Goal: Entertainment & Leisure: Browse casually

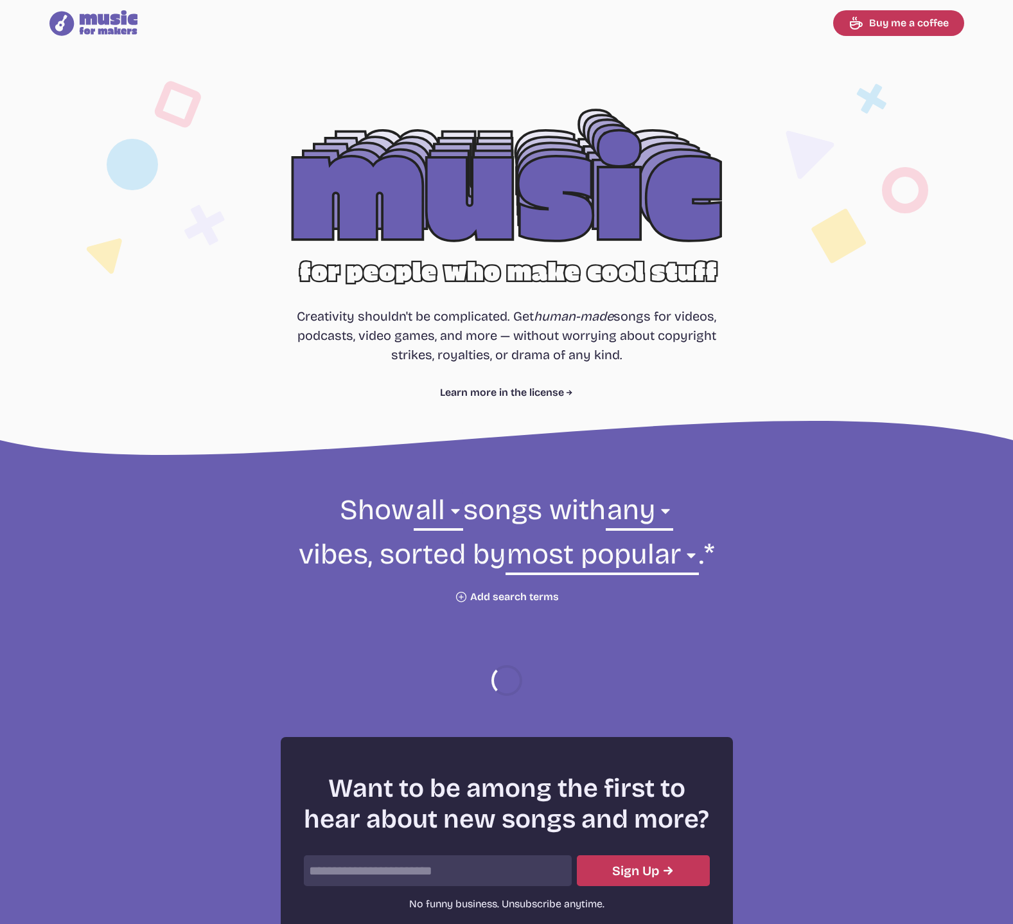
select select "most popular"
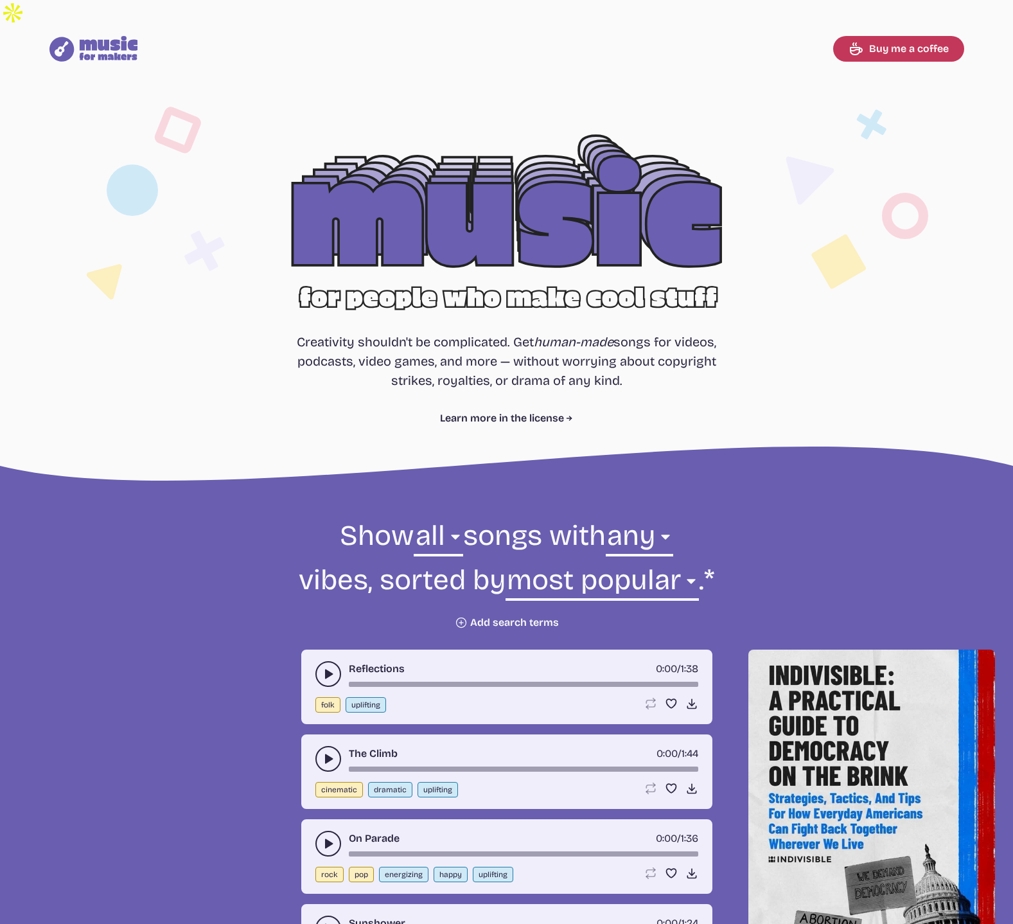
click at [110, 36] on icon "Music for Makers logo" at bounding box center [93, 49] width 89 height 26
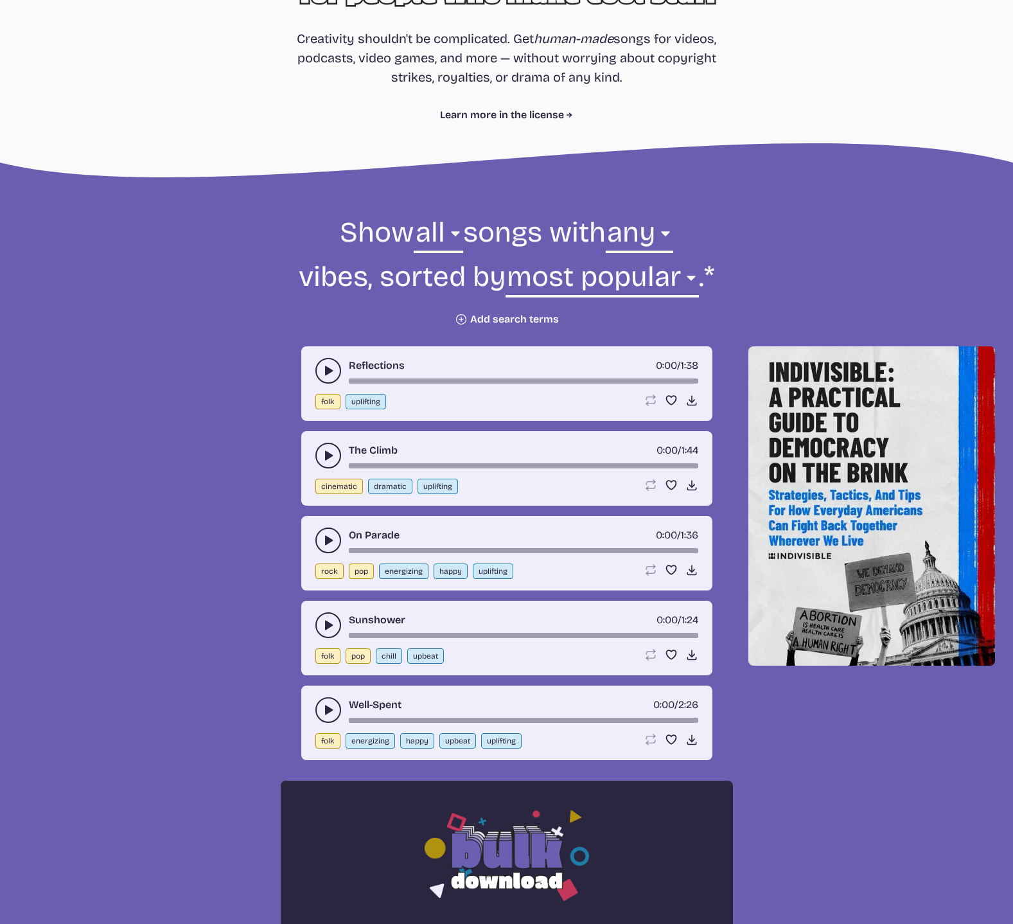
scroll to position [304, 0]
click at [437, 213] on select "all ambient cinematic electronic folk holiday jazz pop rock world" at bounding box center [438, 235] width 49 height 44
select select "rock"
click at [414, 213] on select "all ambient cinematic electronic folk holiday jazz pop rock world" at bounding box center [438, 235] width 49 height 44
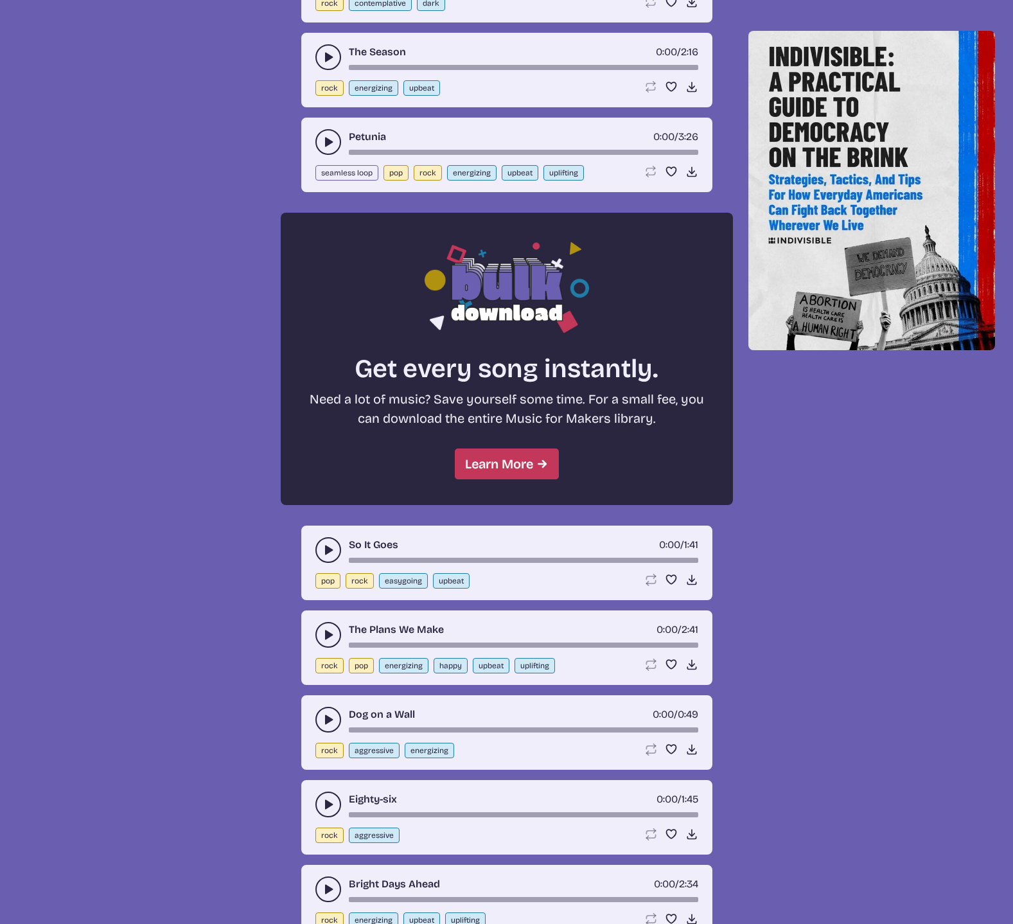
scroll to position [1298, 0]
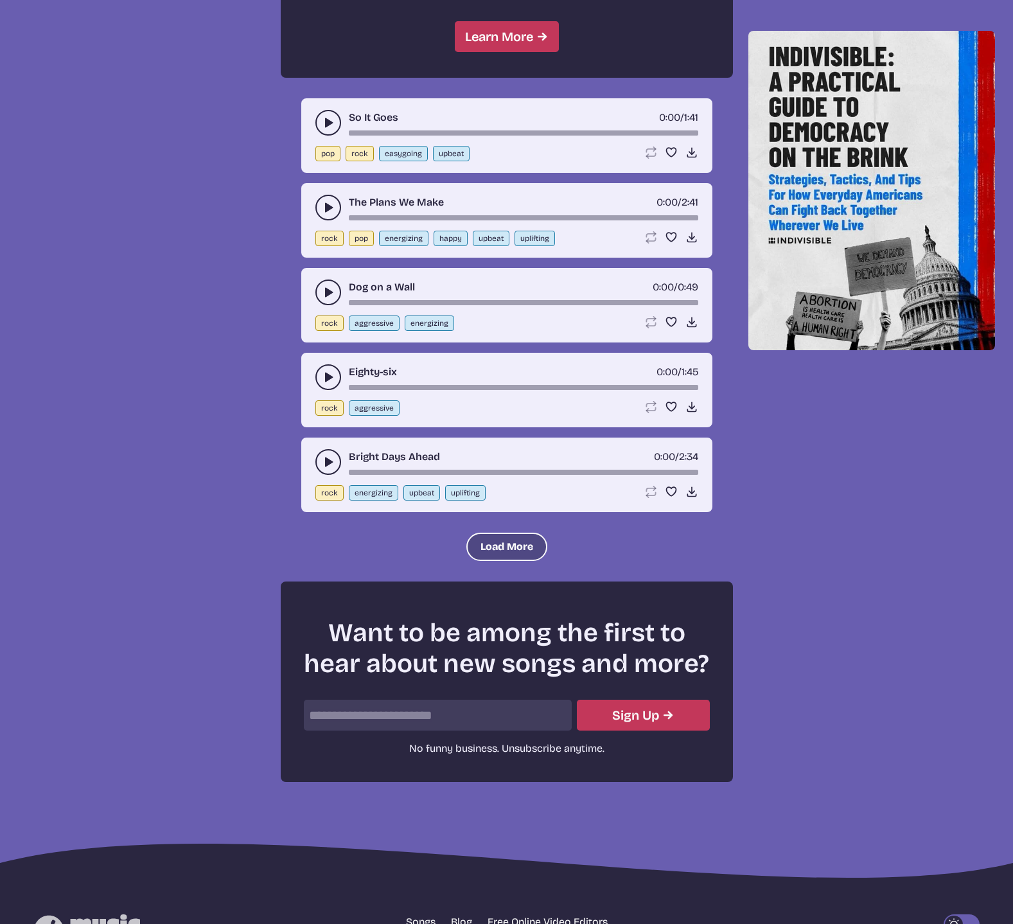
click at [495, 532] on button "Load More" at bounding box center [506, 546] width 81 height 28
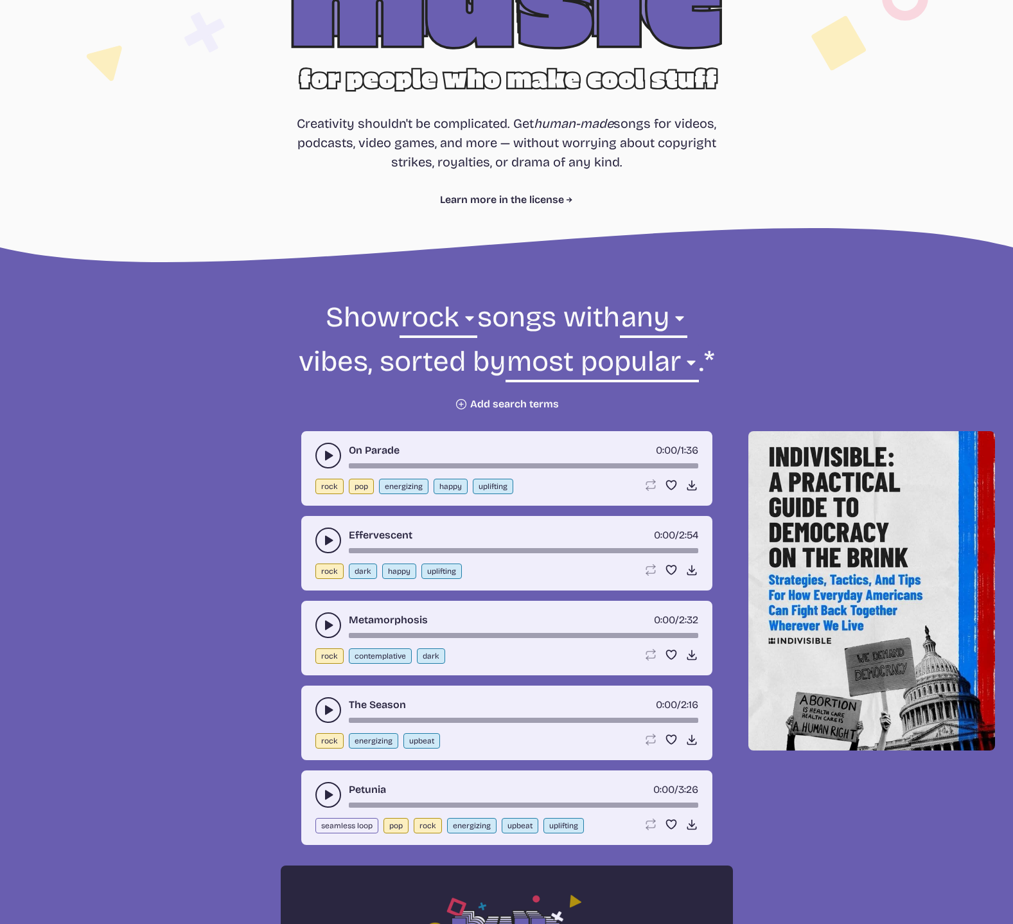
scroll to position [219, 0]
click at [320, 442] on button "play-pause toggle" at bounding box center [328, 455] width 26 height 26
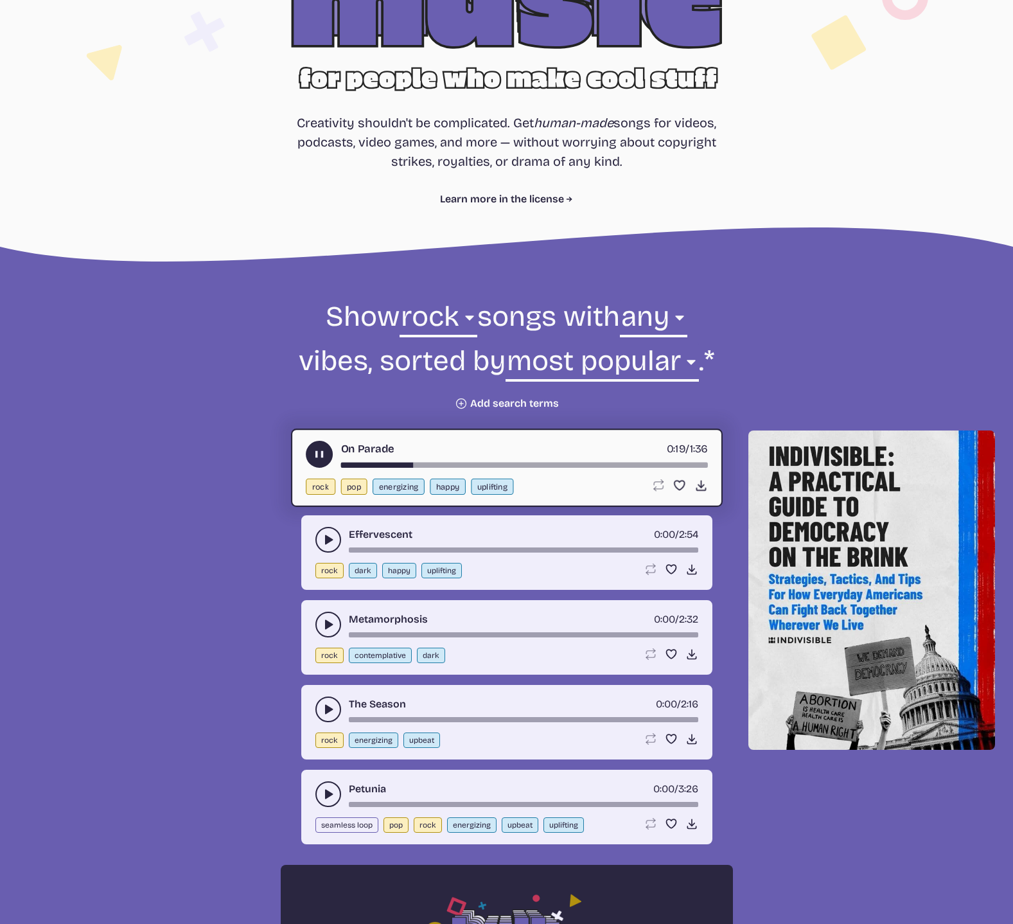
click at [325, 533] on use "play-pause toggle" at bounding box center [328, 539] width 13 height 13
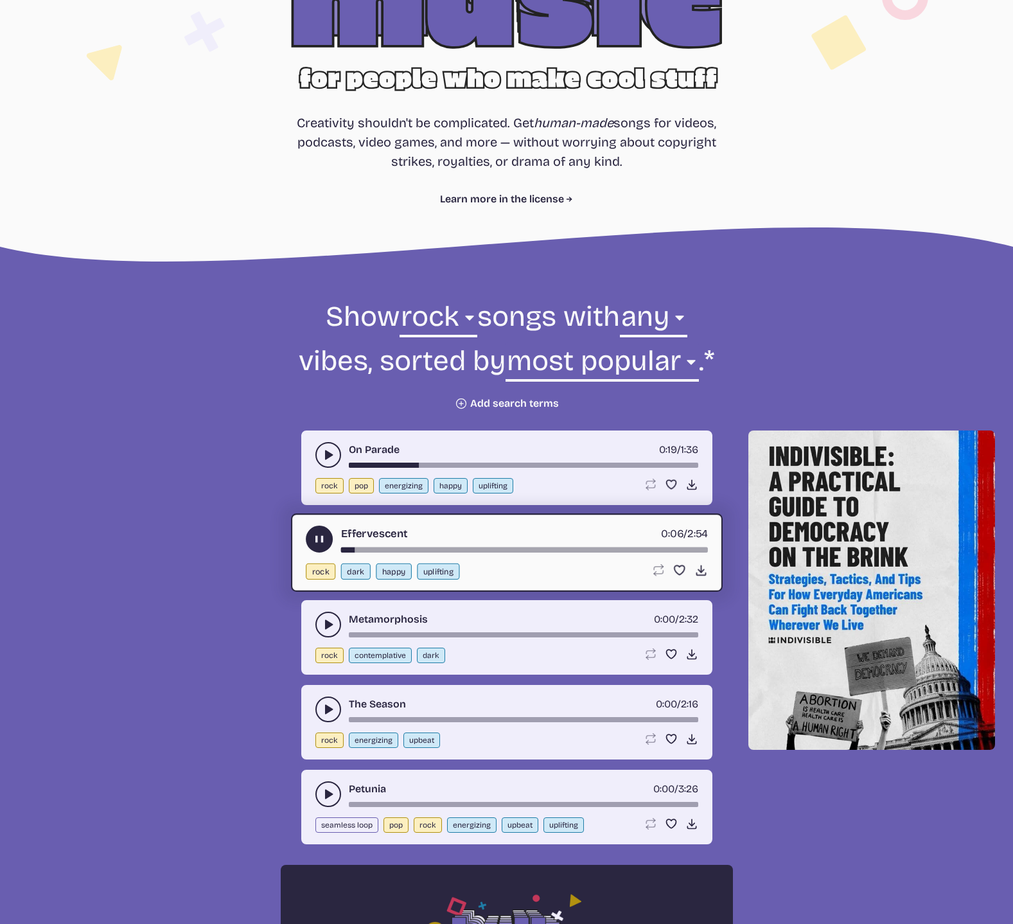
click at [322, 618] on icon "play-pause toggle" at bounding box center [328, 624] width 13 height 13
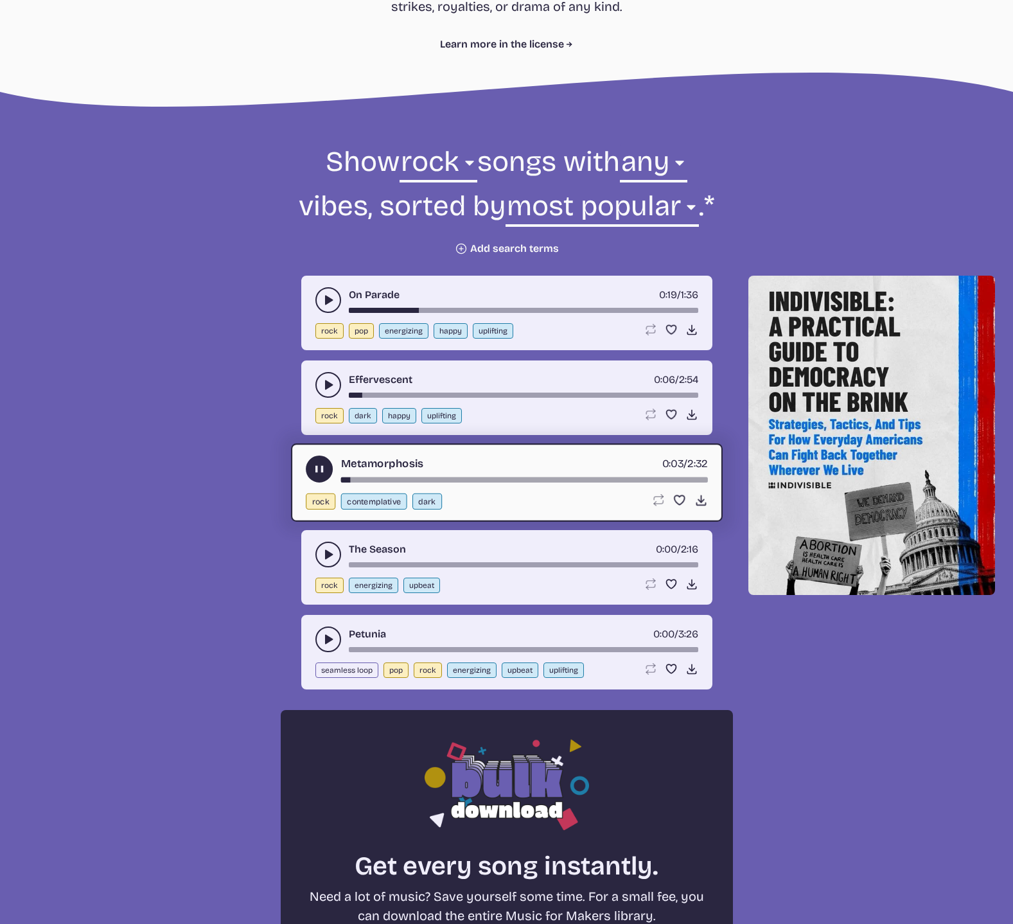
scroll to position [374, 0]
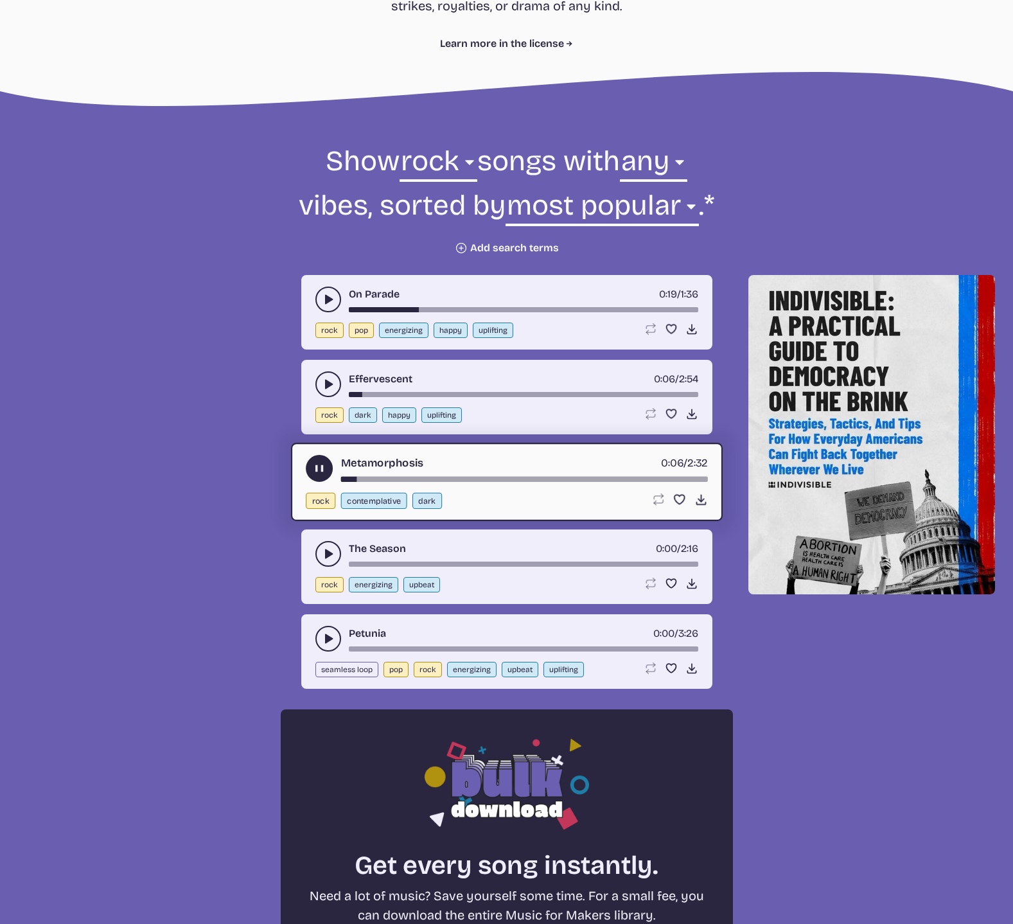
click at [326, 547] on use "play-pause toggle" at bounding box center [328, 553] width 13 height 13
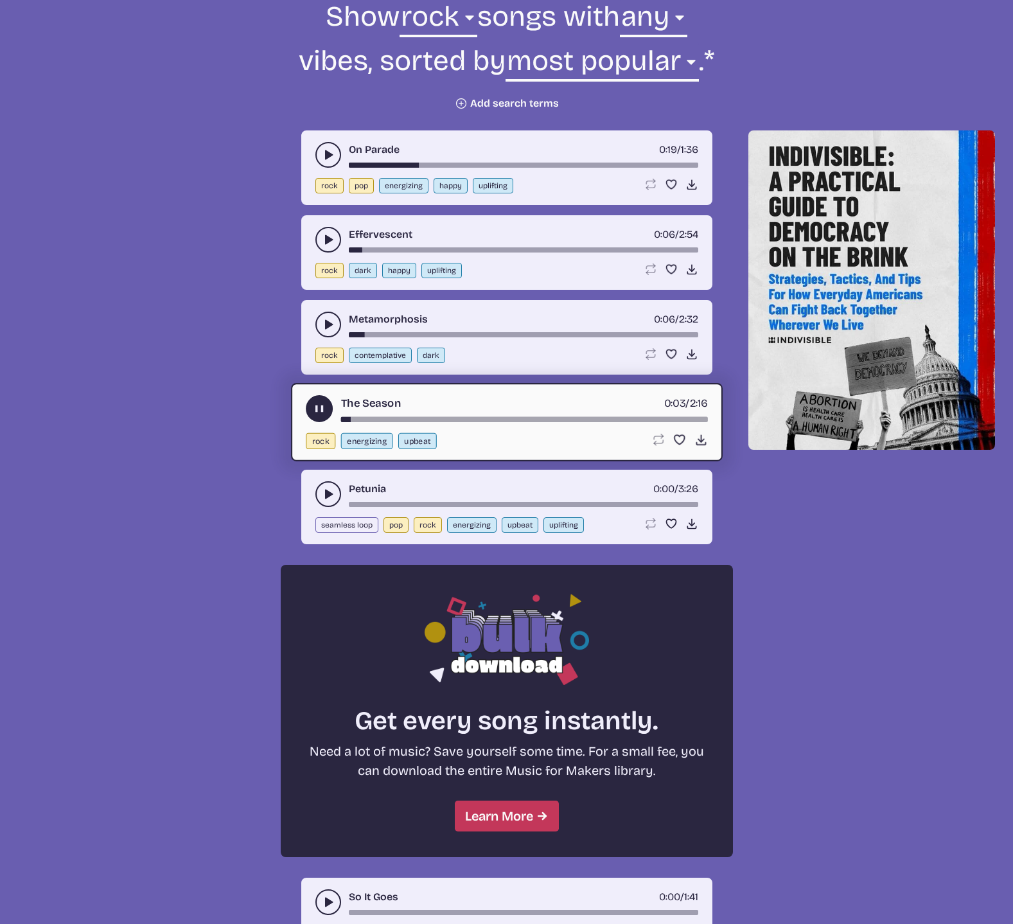
scroll to position [577, 0]
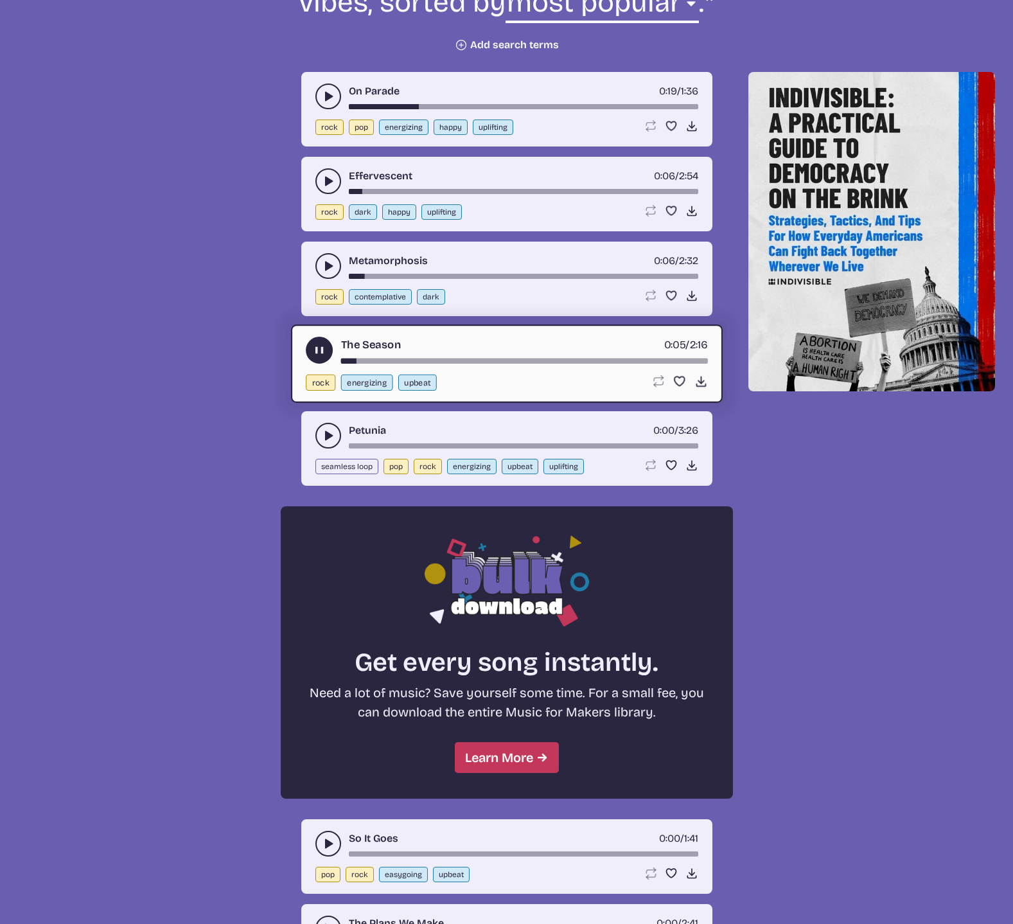
click at [328, 429] on icon "play-pause toggle" at bounding box center [328, 435] width 13 height 13
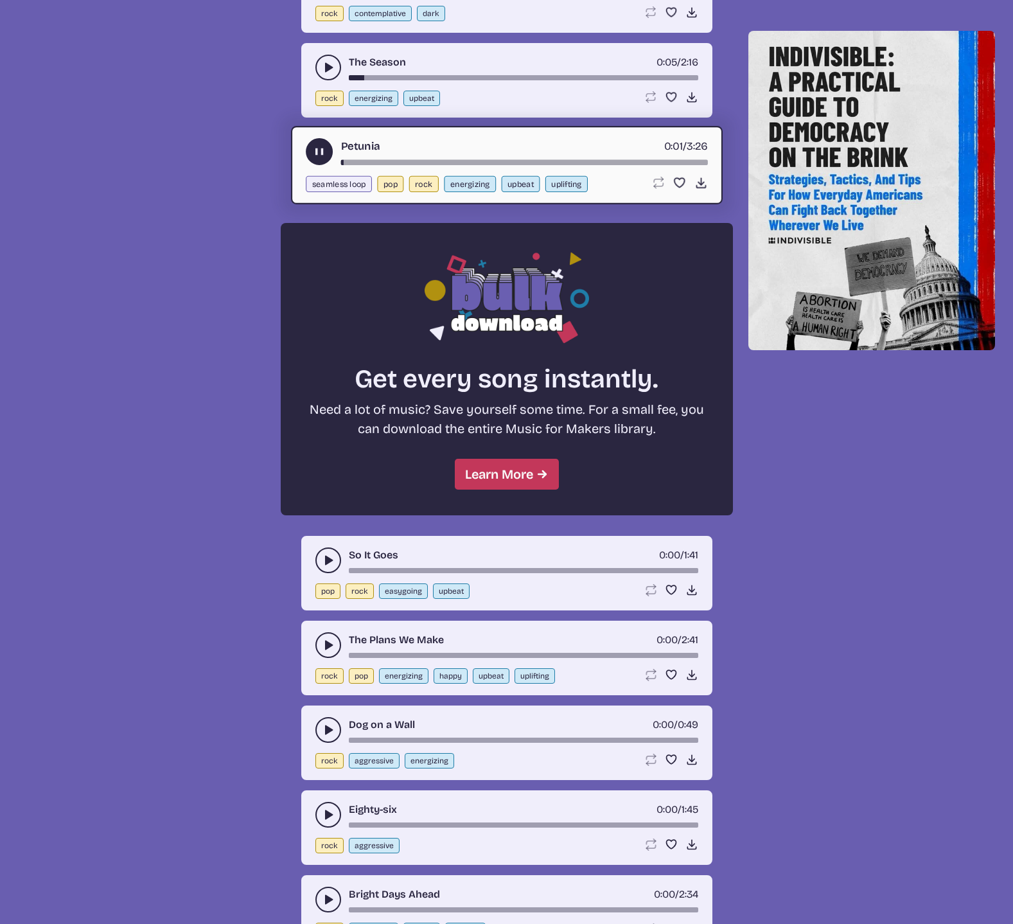
scroll to position [871, 0]
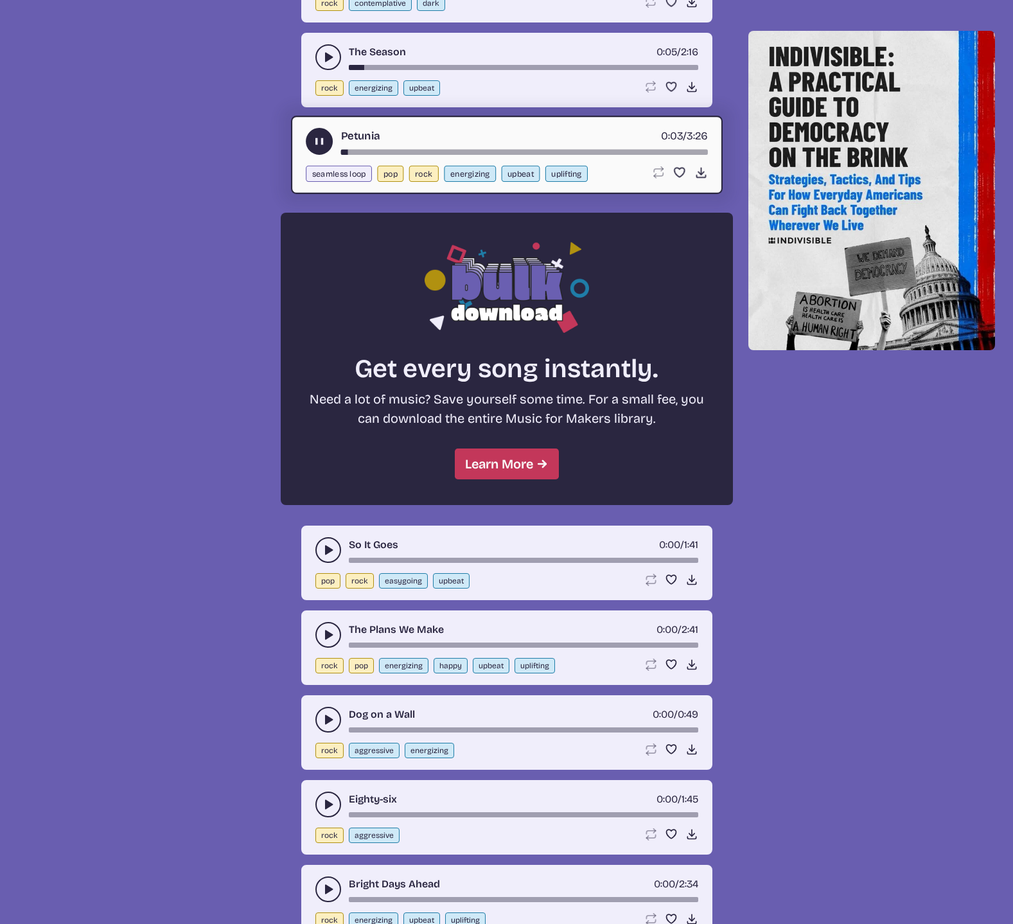
click at [324, 543] on icon "play-pause toggle" at bounding box center [328, 549] width 13 height 13
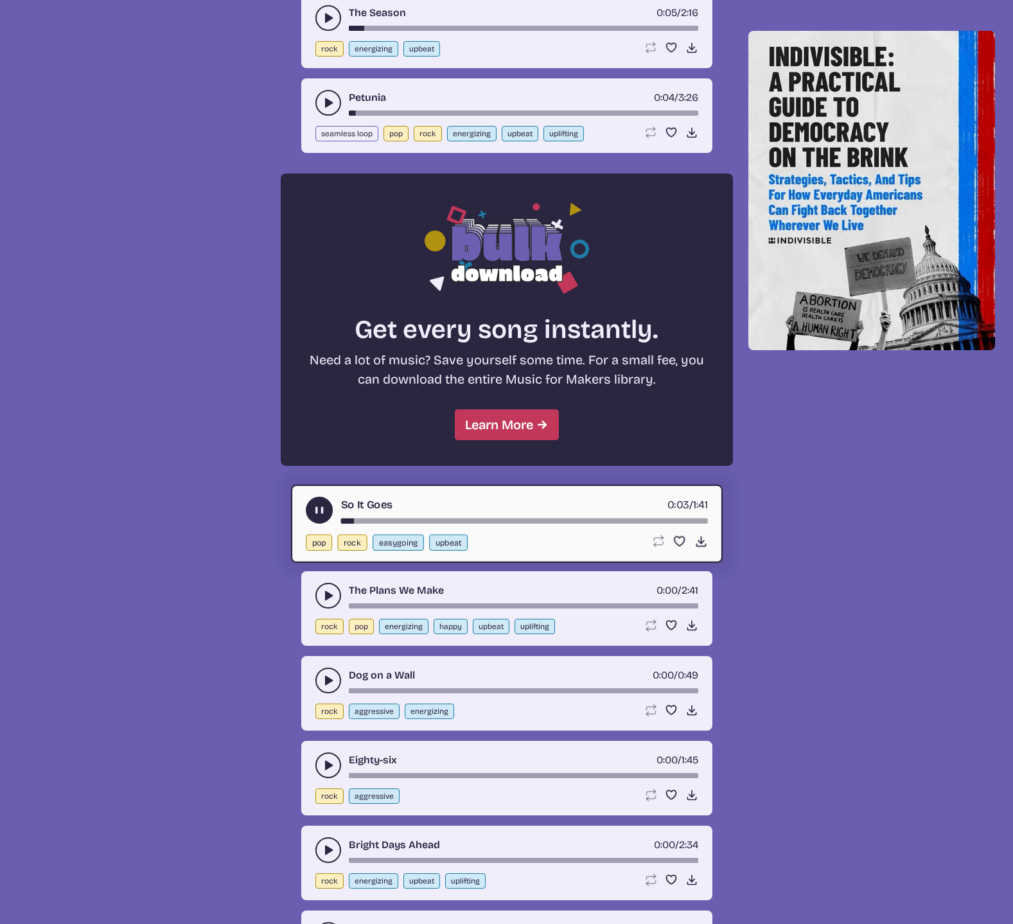
scroll to position [951, 0]
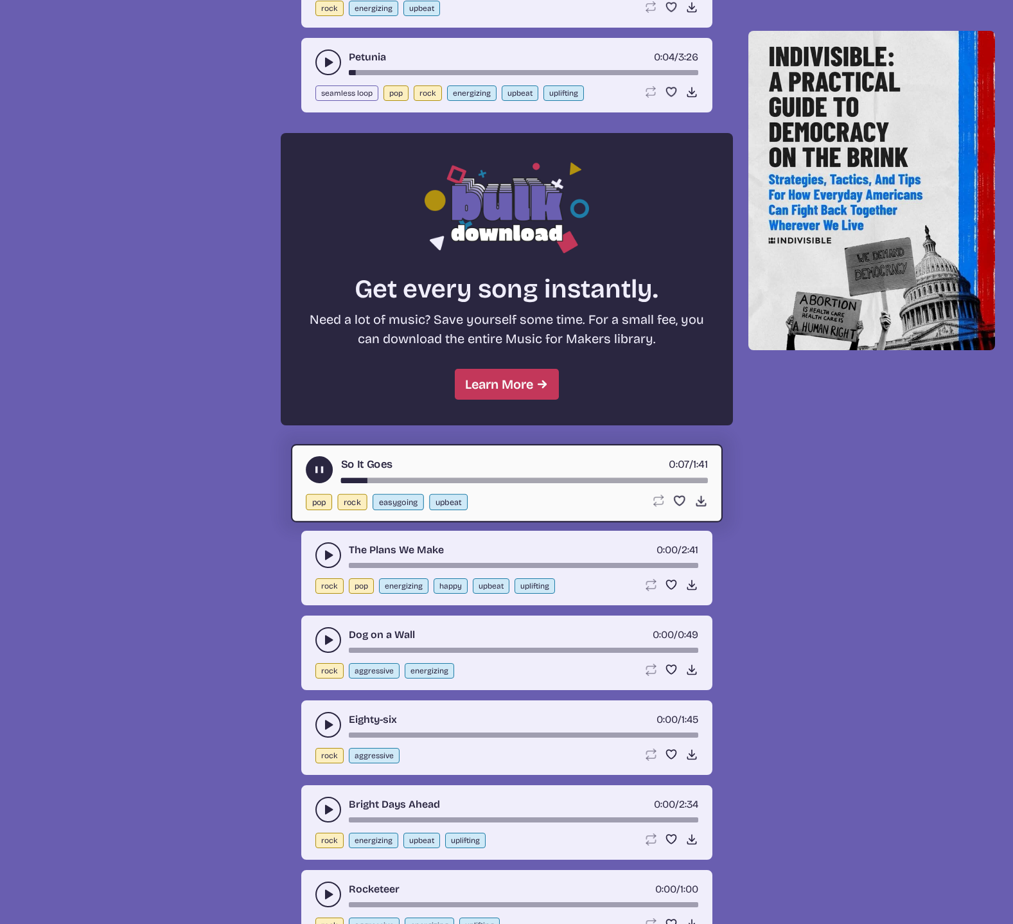
click at [324, 548] on use "play-pause toggle" at bounding box center [328, 554] width 13 height 13
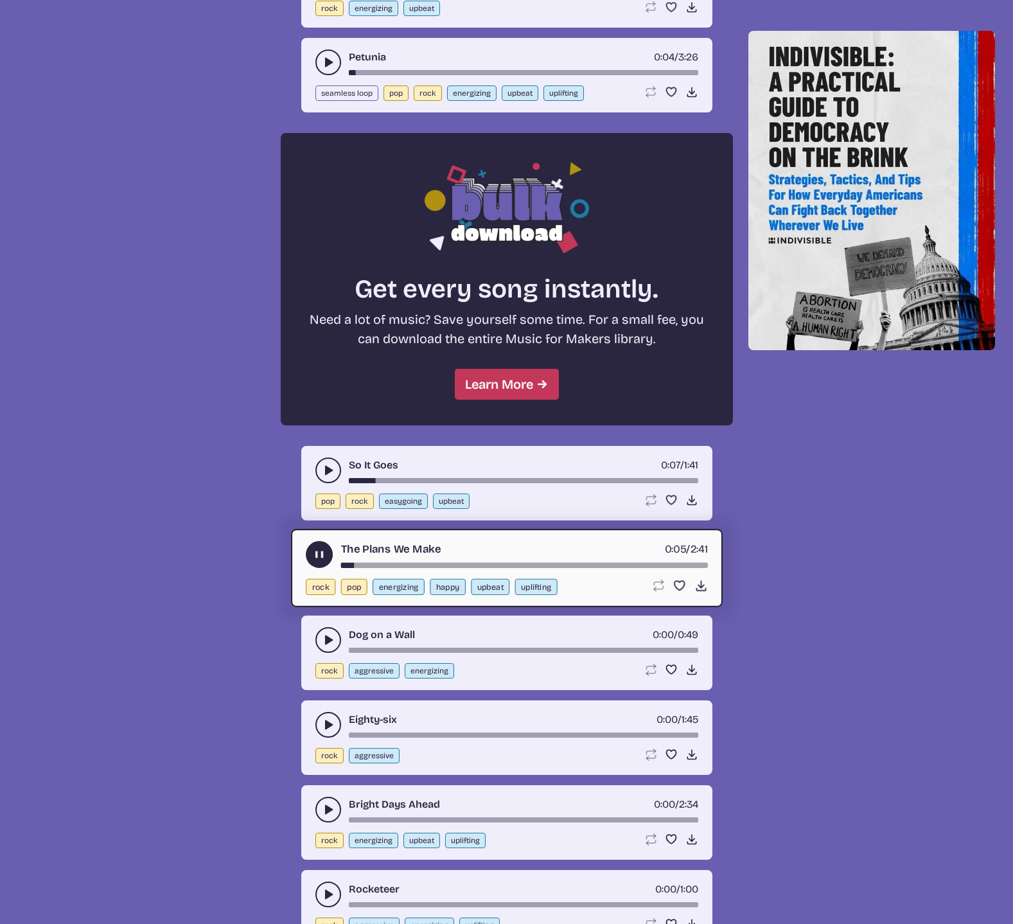
click at [322, 633] on icon "play-pause toggle" at bounding box center [328, 639] width 13 height 13
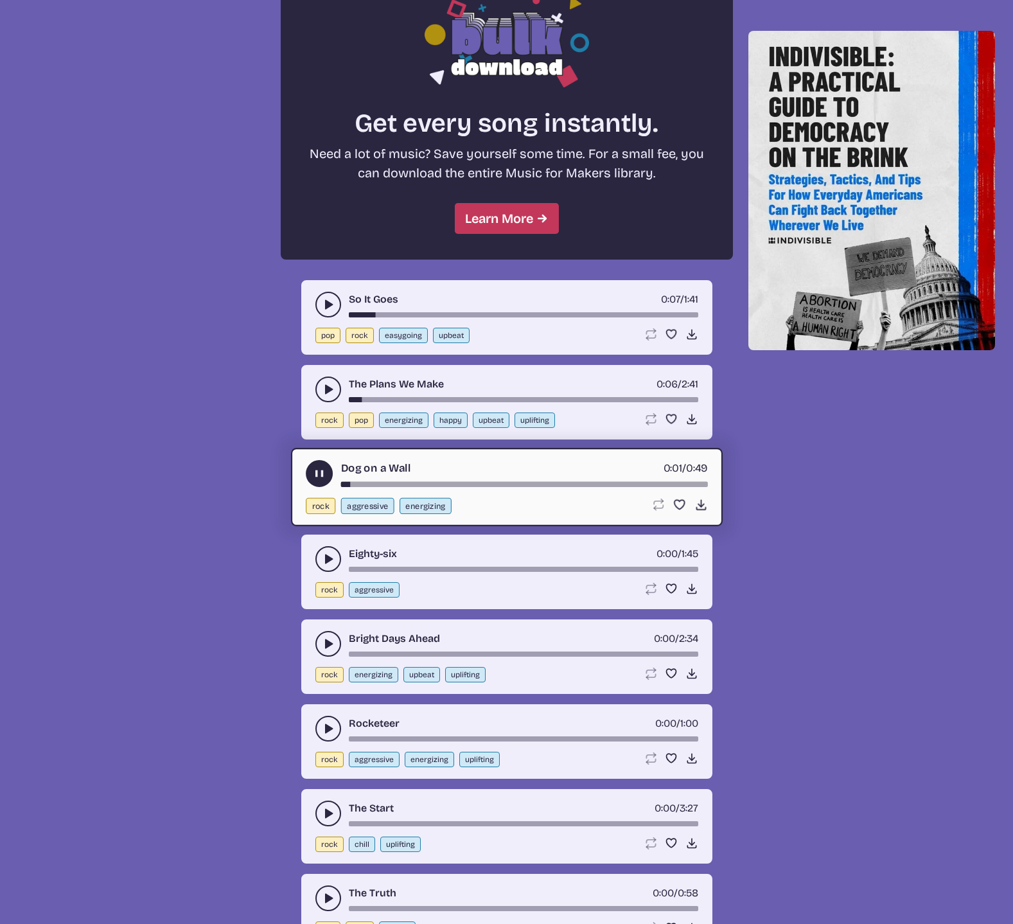
scroll to position [1118, 0]
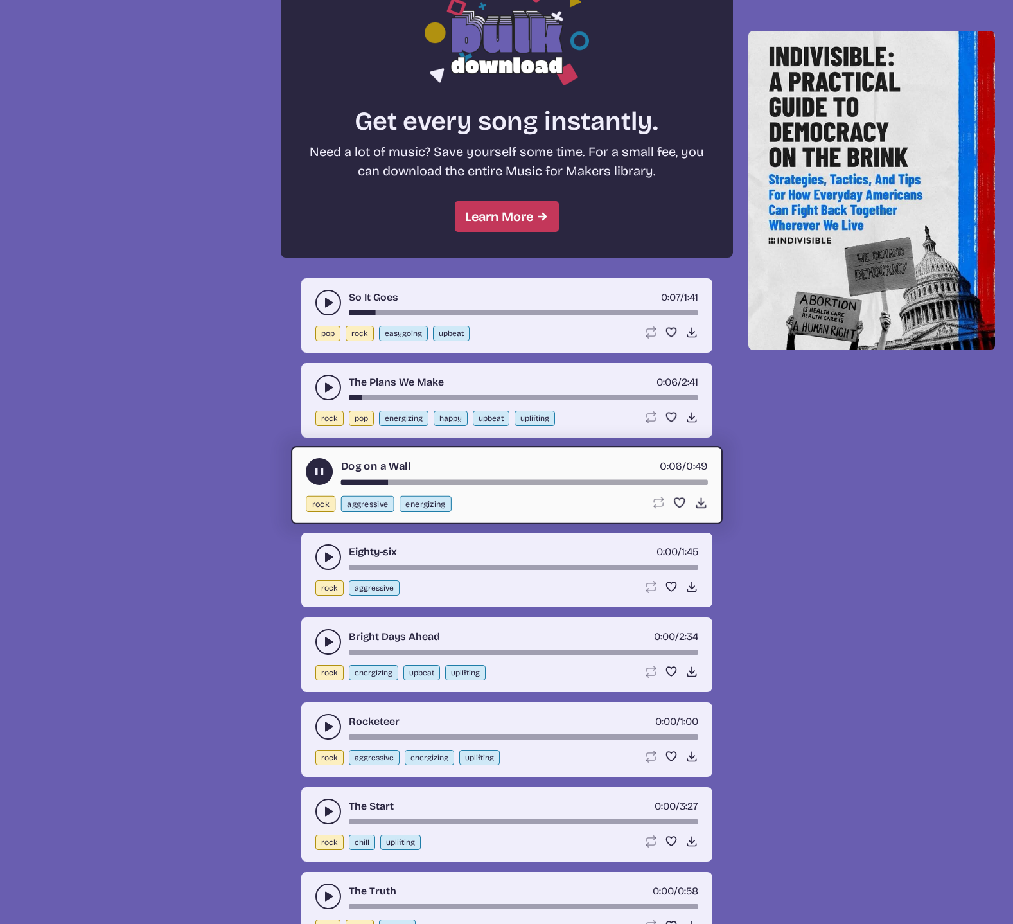
click at [325, 550] on use "play-pause toggle" at bounding box center [328, 556] width 13 height 13
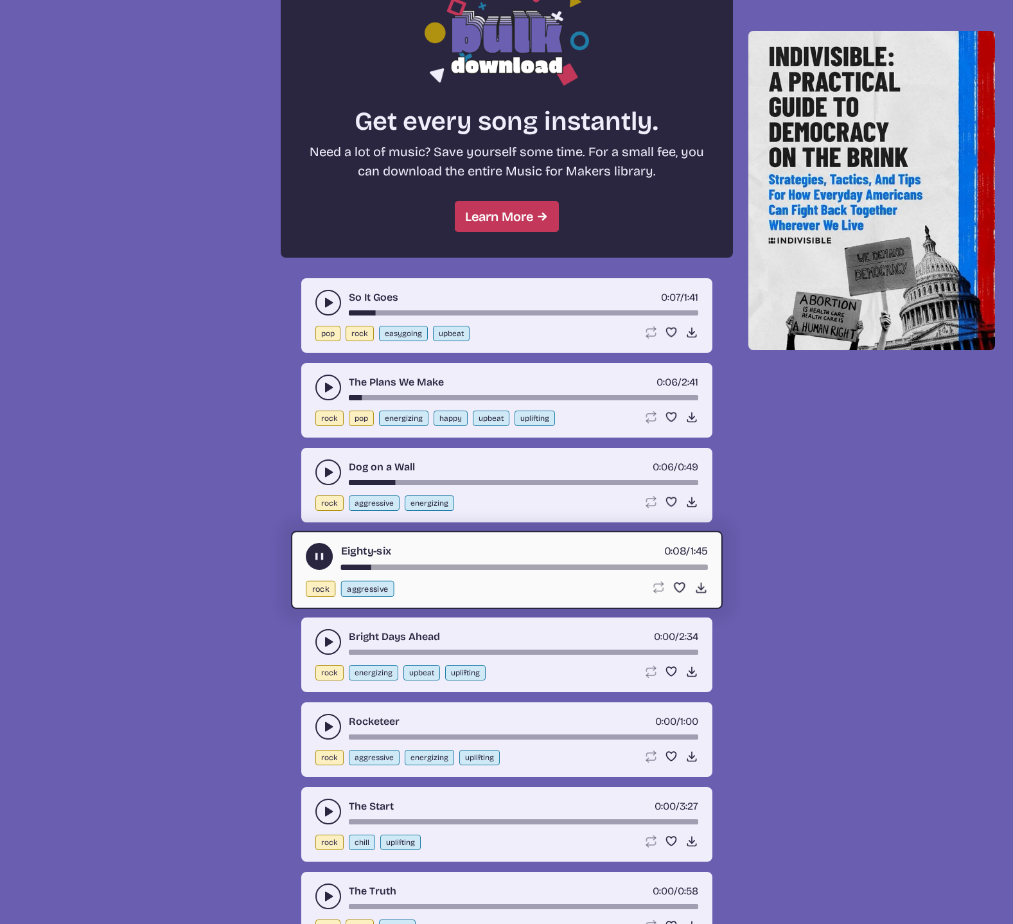
click at [322, 635] on icon "play-pause toggle" at bounding box center [328, 641] width 13 height 13
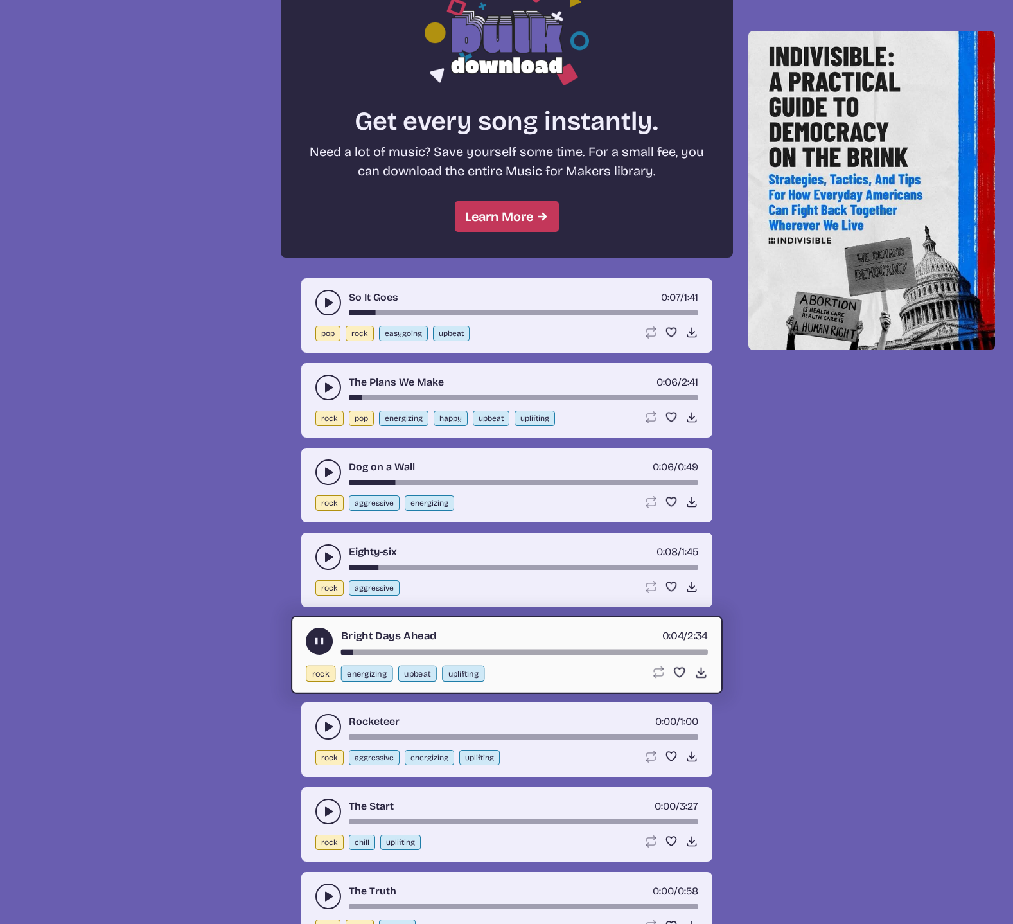
click at [326, 720] on use "play-pause toggle" at bounding box center [328, 726] width 13 height 13
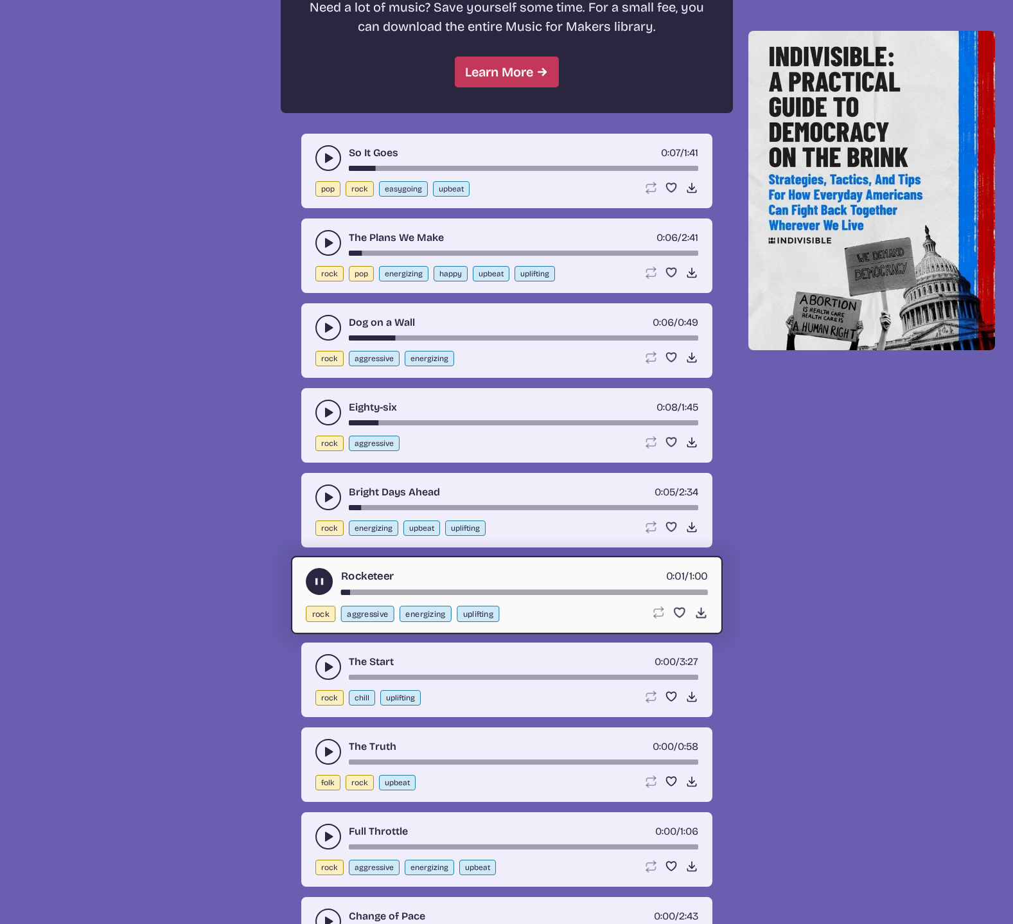
scroll to position [1318, 0]
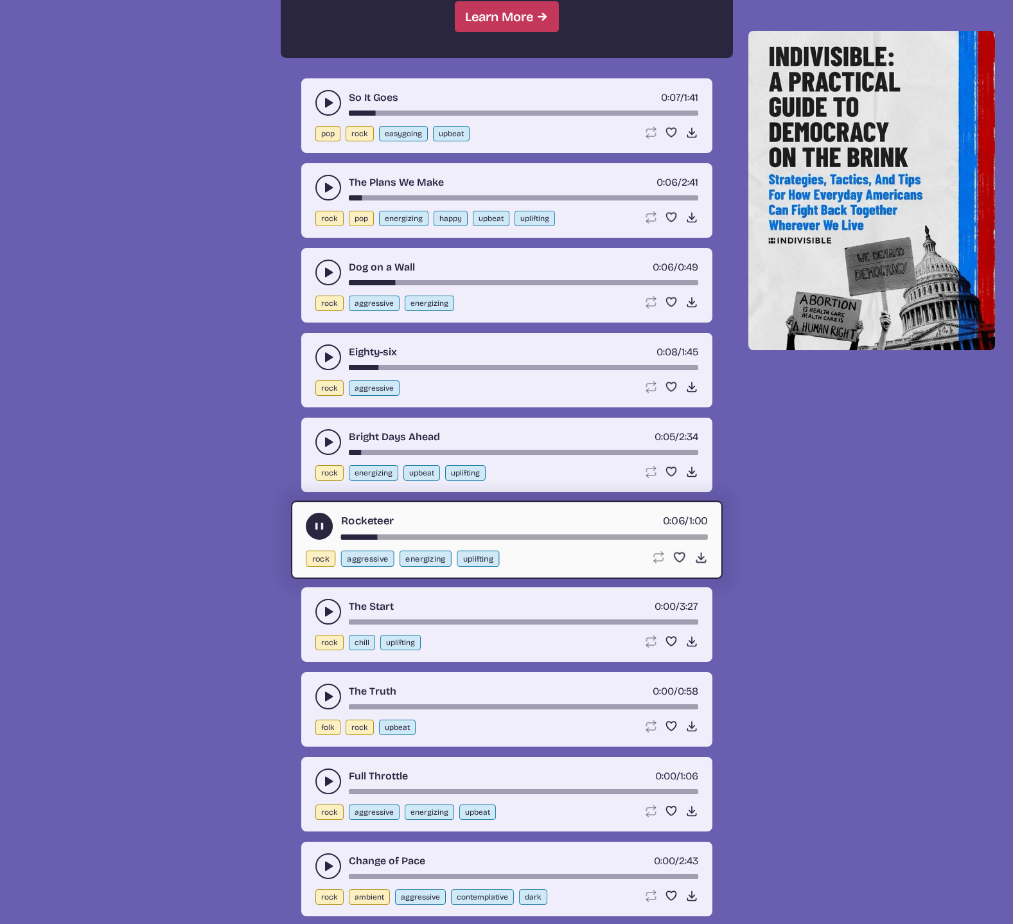
click at [324, 605] on use "play-pause toggle" at bounding box center [328, 611] width 13 height 13
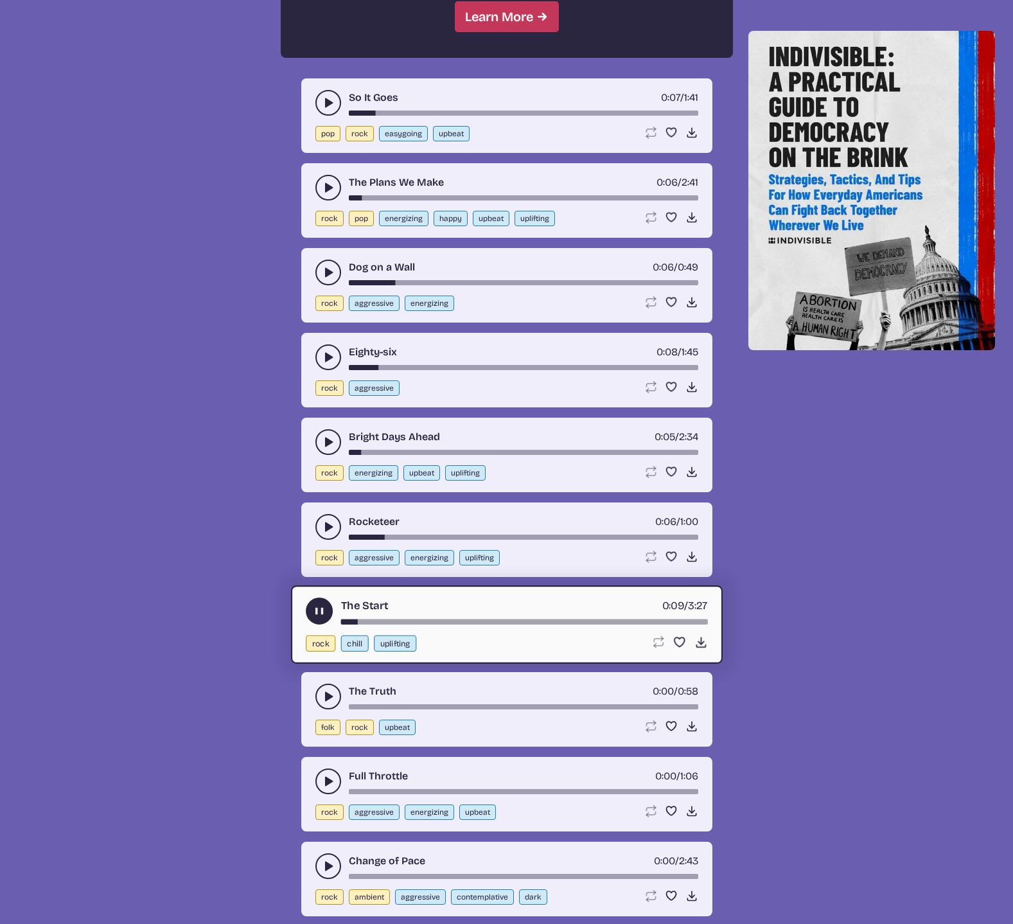
click at [327, 690] on use "play-pause toggle" at bounding box center [328, 696] width 13 height 13
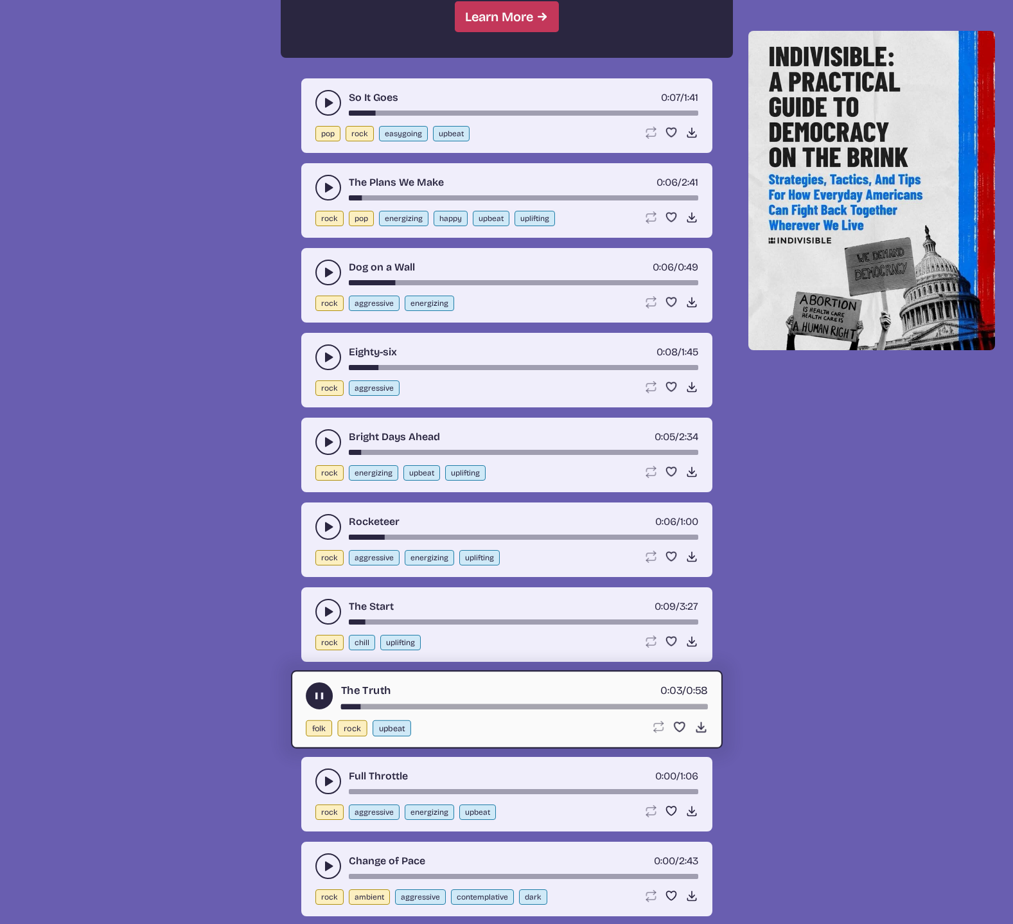
click at [325, 775] on use "play-pause toggle" at bounding box center [328, 781] width 13 height 13
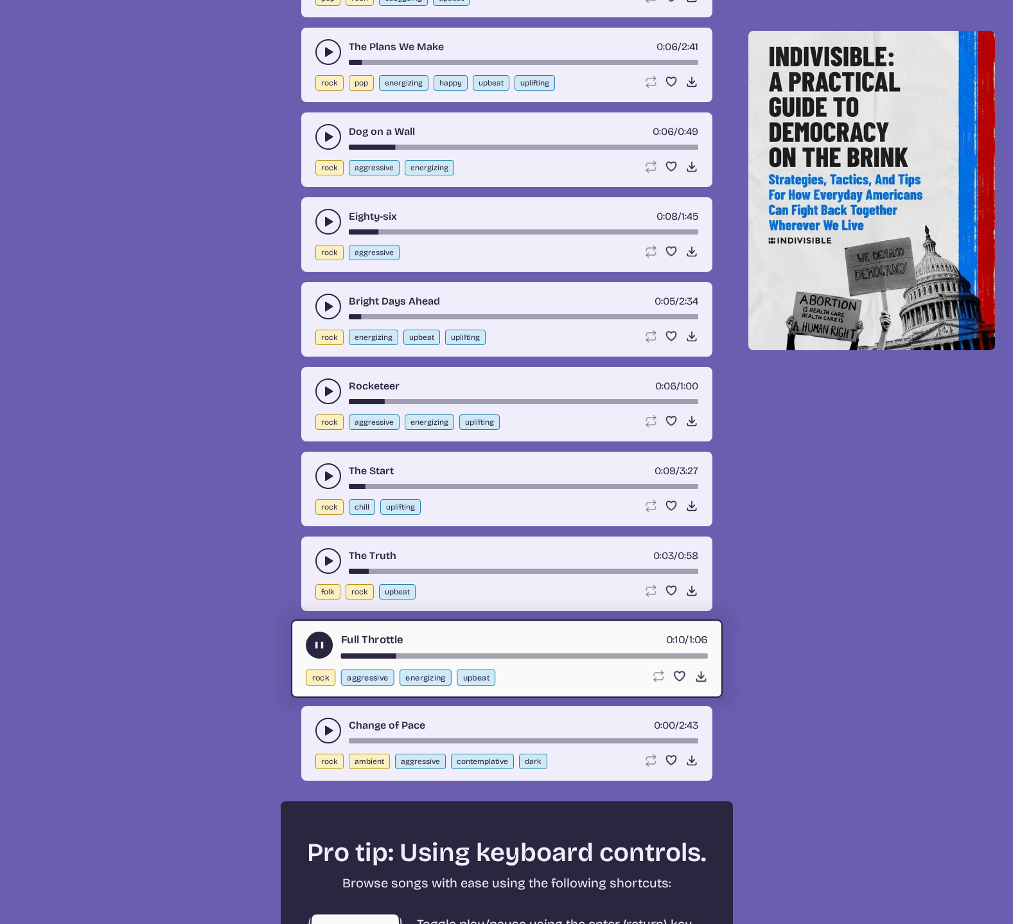
scroll to position [1455, 0]
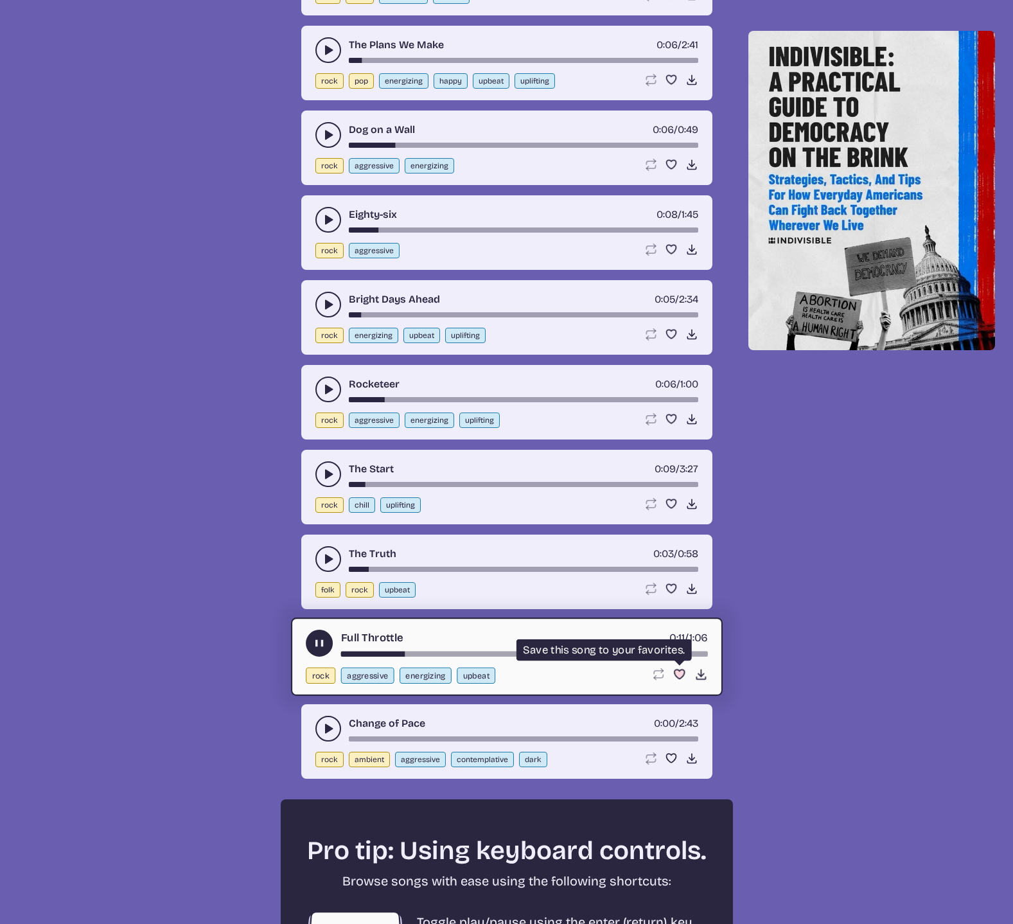
click at [679, 669] on use "Favorite" at bounding box center [679, 673] width 10 height 9
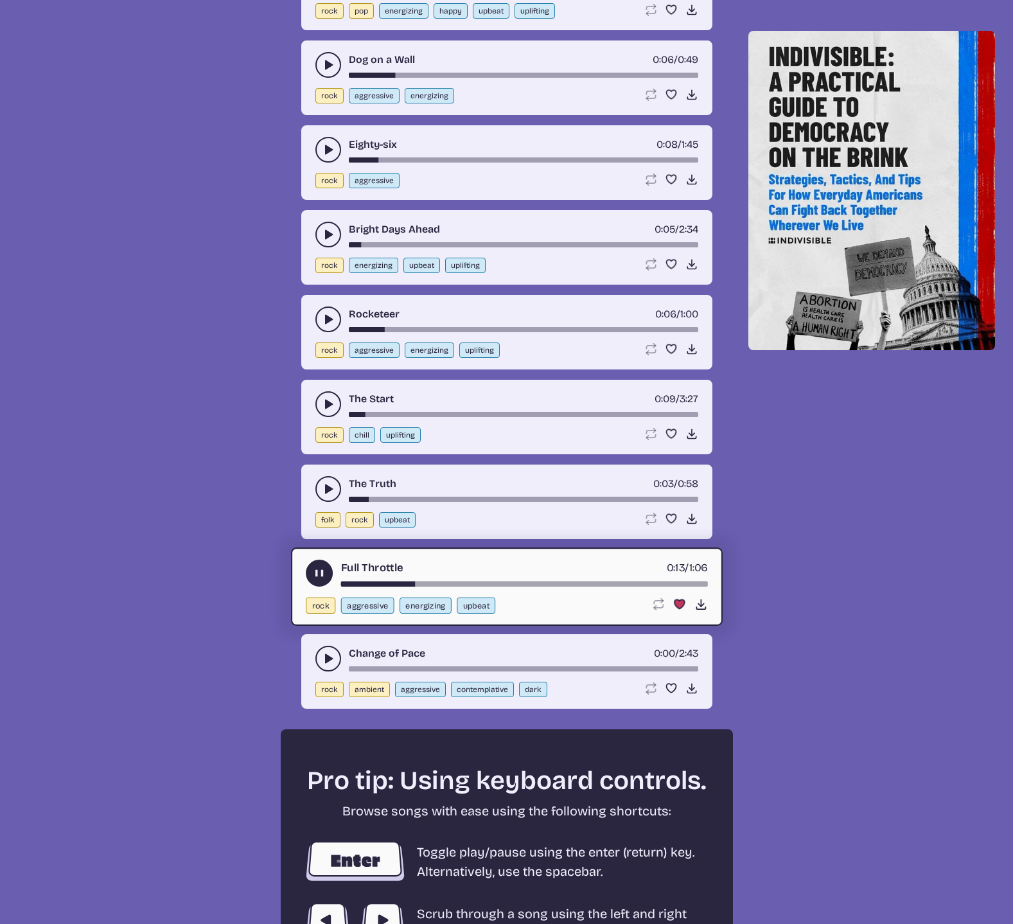
scroll to position [1585, 0]
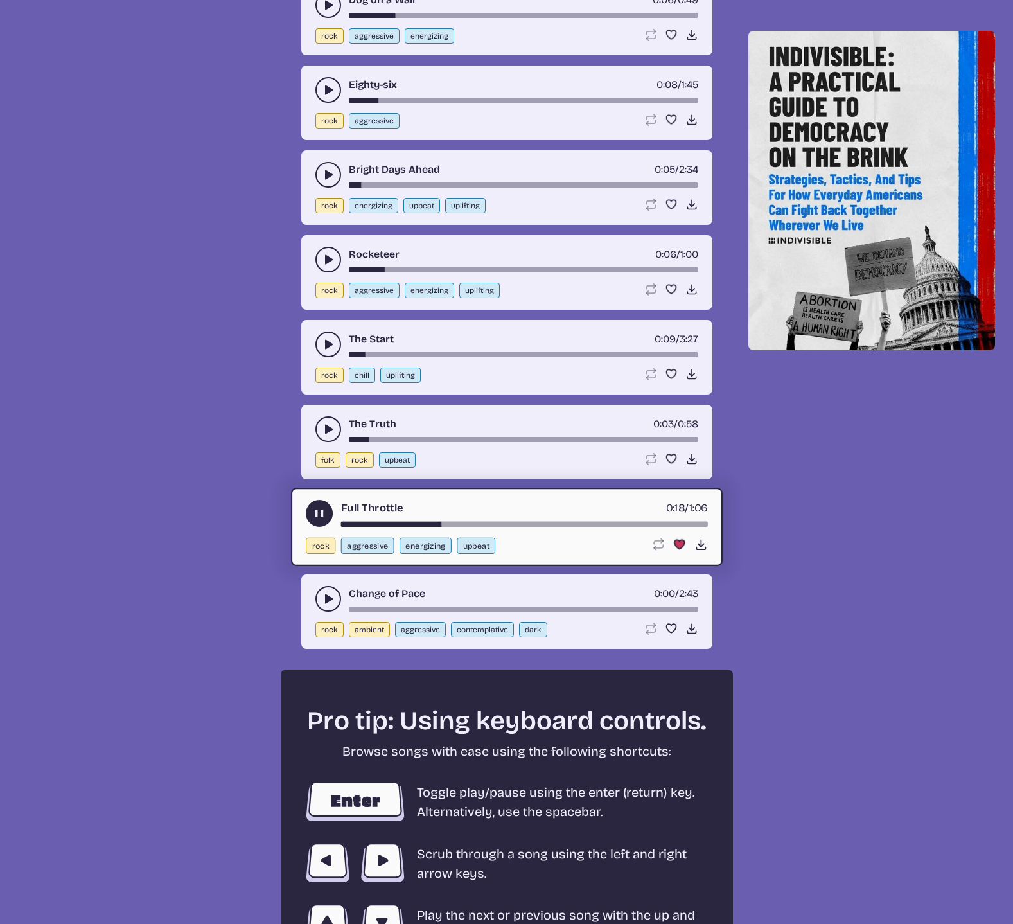
click at [326, 592] on use "play-pause toggle" at bounding box center [328, 598] width 13 height 13
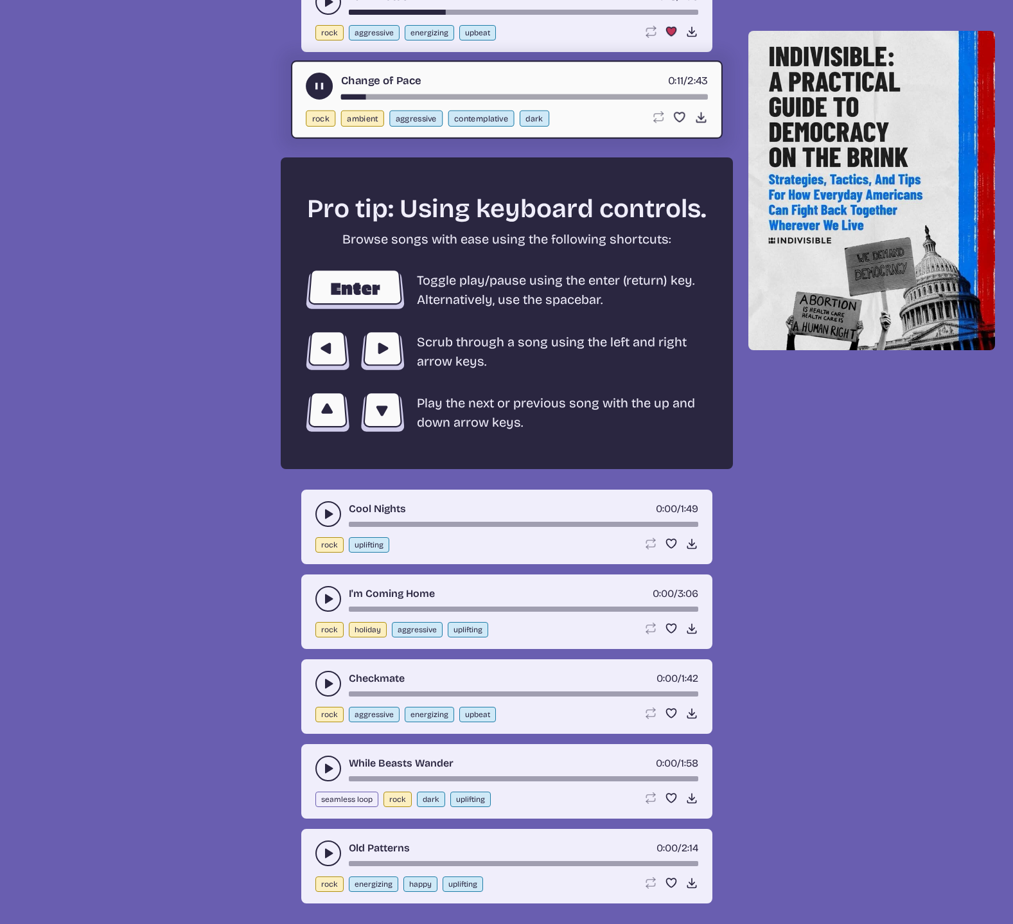
scroll to position [2130, 0]
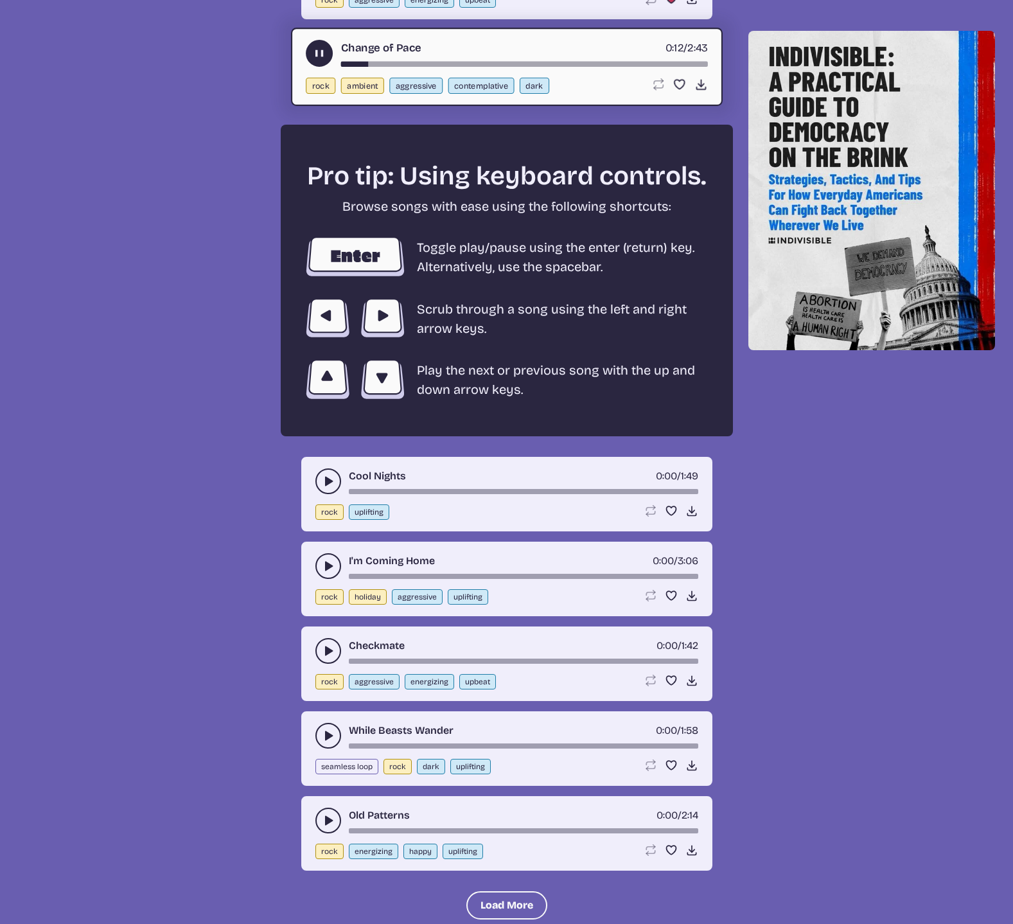
click at [328, 475] on icon "play-pause toggle" at bounding box center [328, 481] width 13 height 13
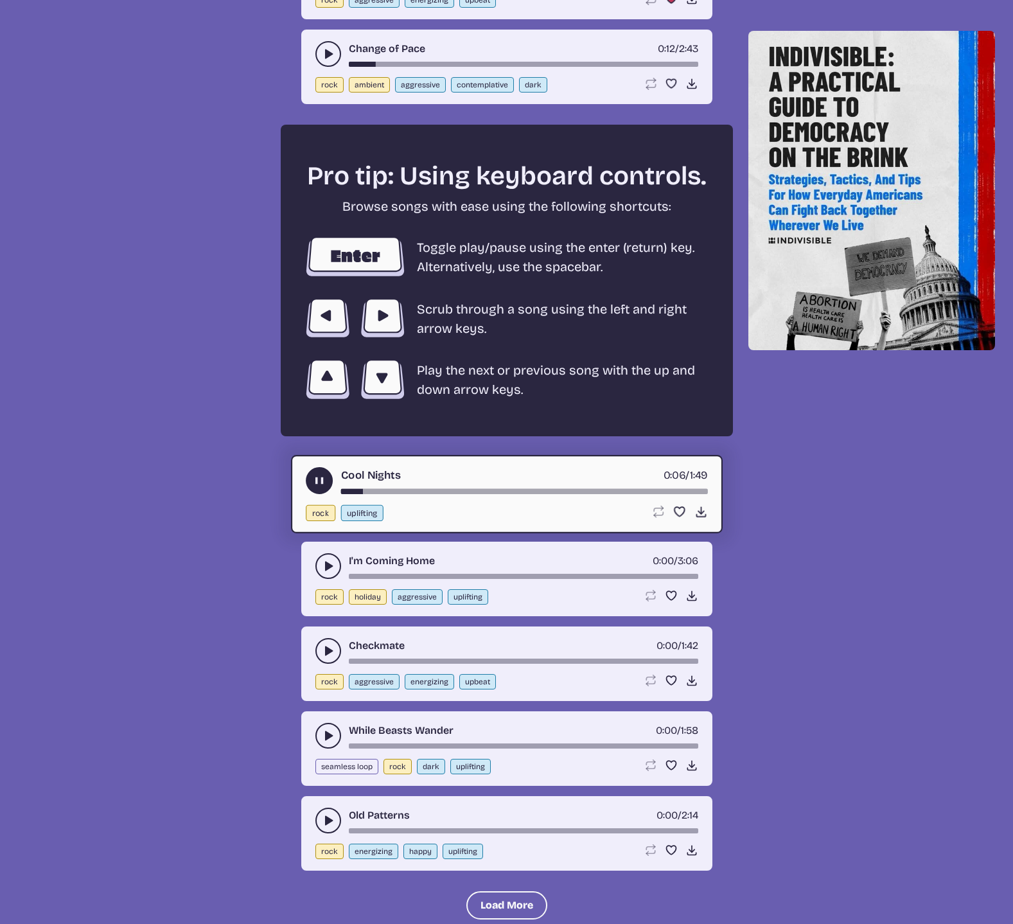
click at [316, 474] on use "play-pause toggle" at bounding box center [318, 480] width 13 height 13
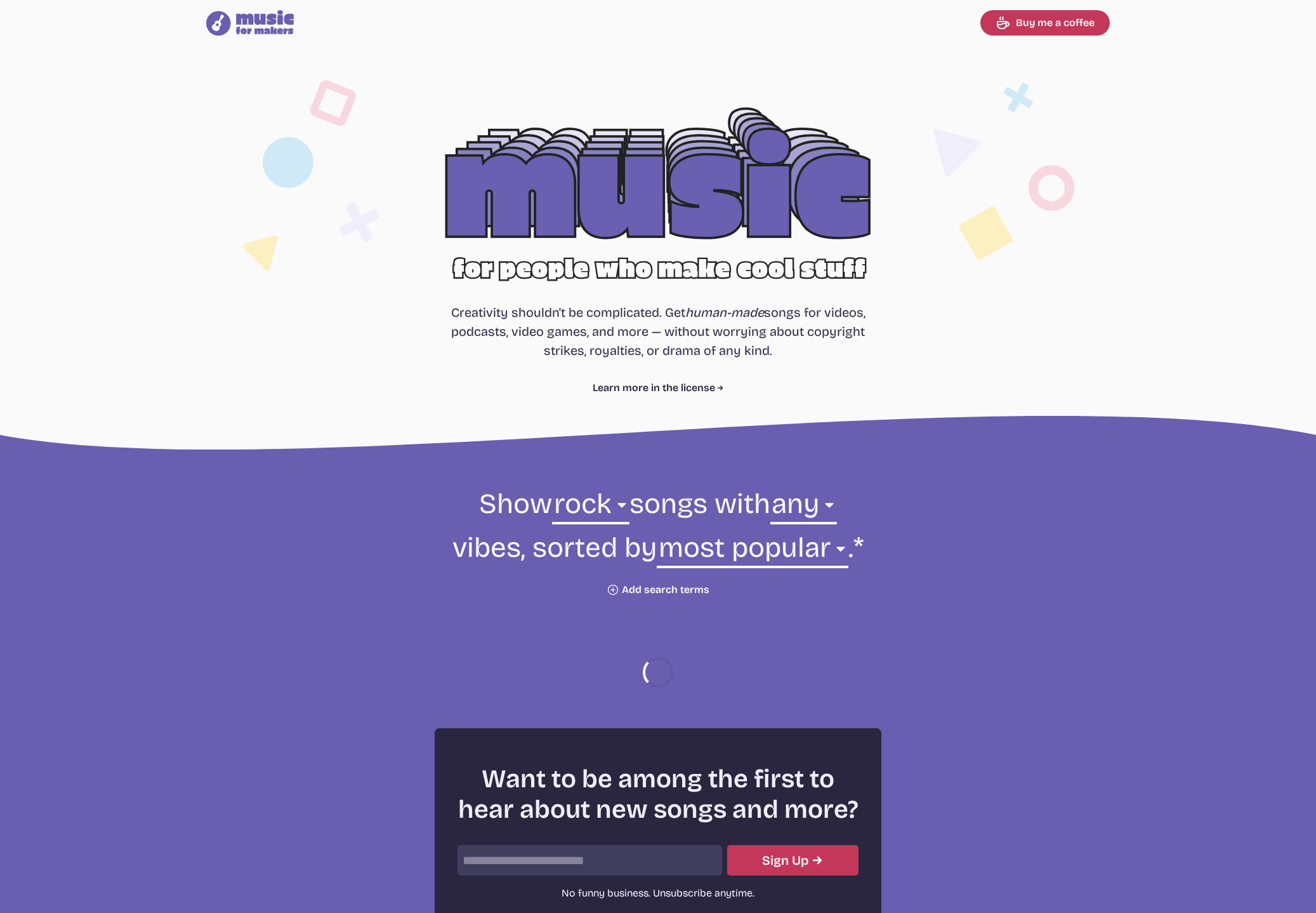
select select "rock"
select select "most popular"
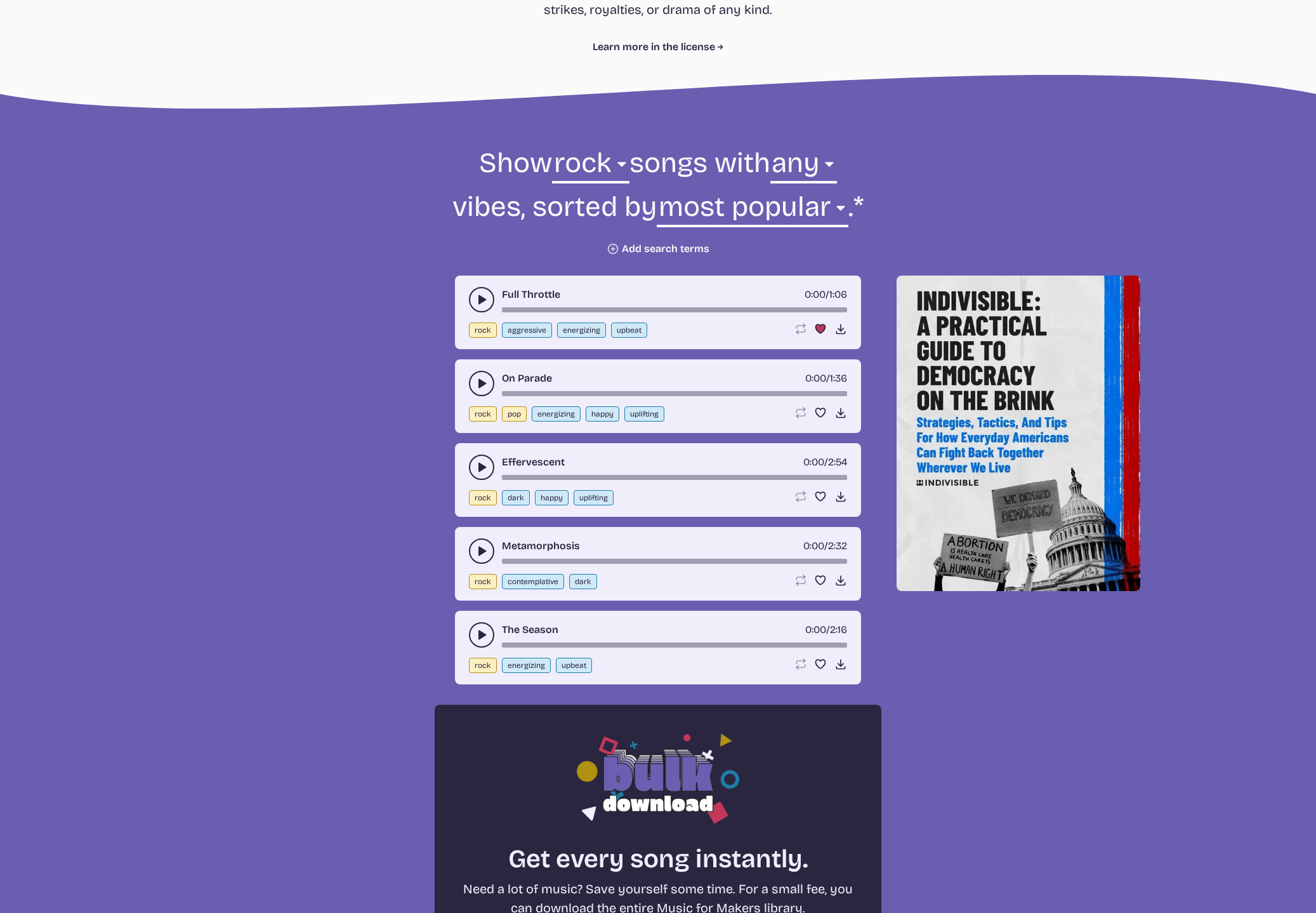
scroll to position [342, 0]
click at [609, 159] on select "all ambient cinematic electronic folk holiday jazz pop rock world" at bounding box center [591, 166] width 77 height 43
select select "pop"
click at [552, 144] on select "all ambient cinematic electronic folk holiday jazz pop rock world" at bounding box center [591, 166] width 77 height 43
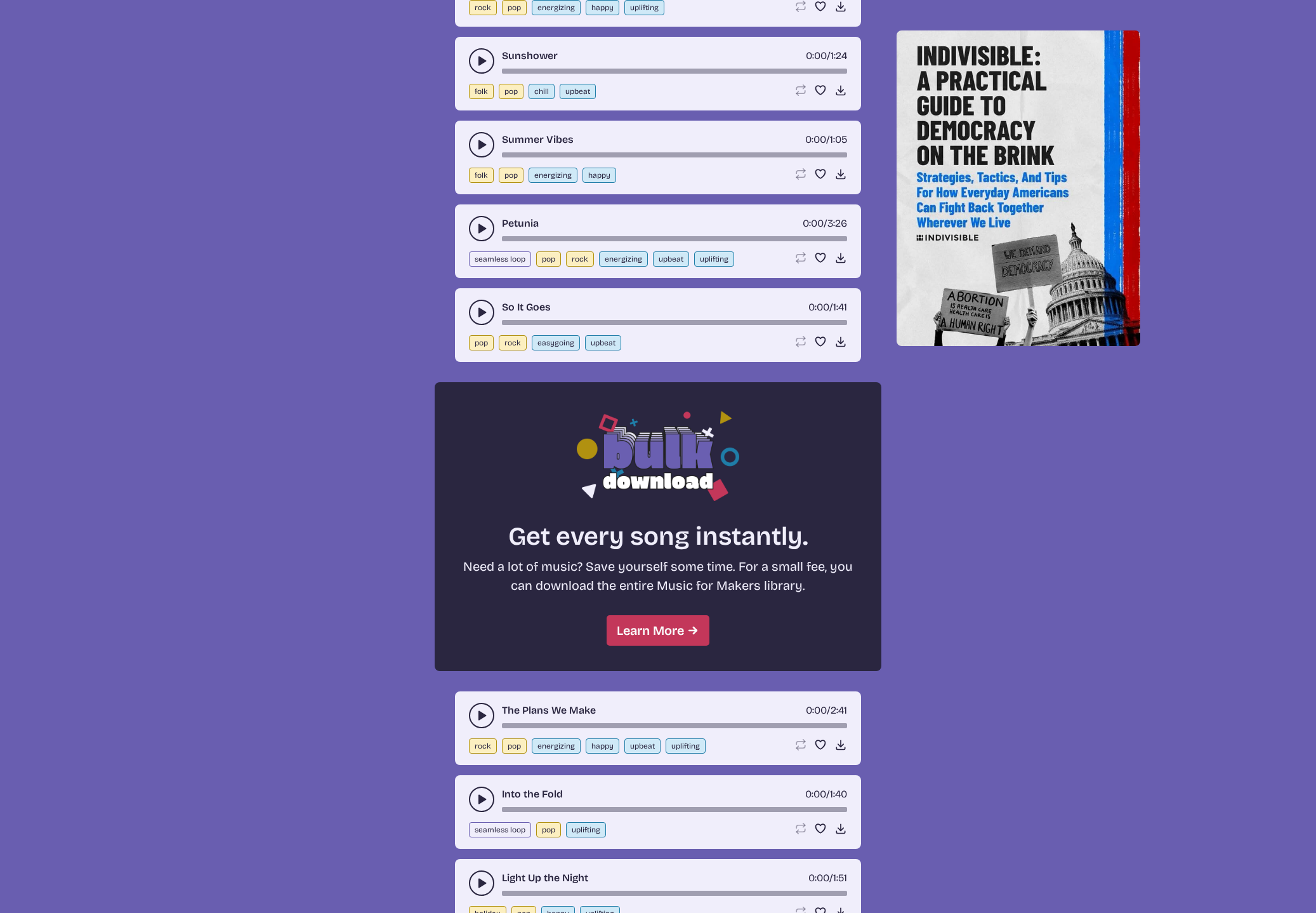
scroll to position [664, 0]
click at [480, 309] on use "play-pause toggle" at bounding box center [481, 311] width 13 height 13
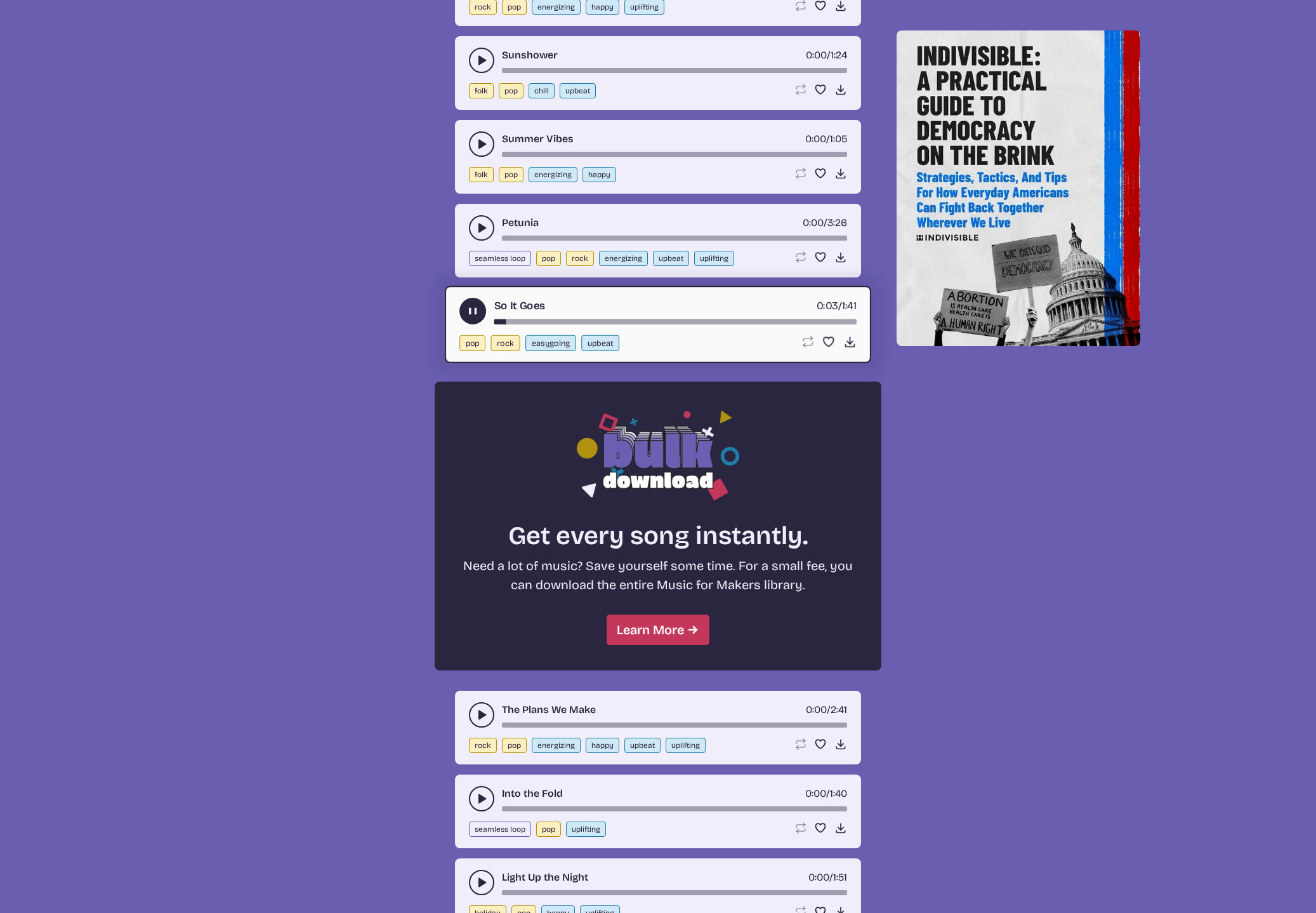
click at [480, 309] on button "play-pause toggle" at bounding box center [472, 310] width 27 height 27
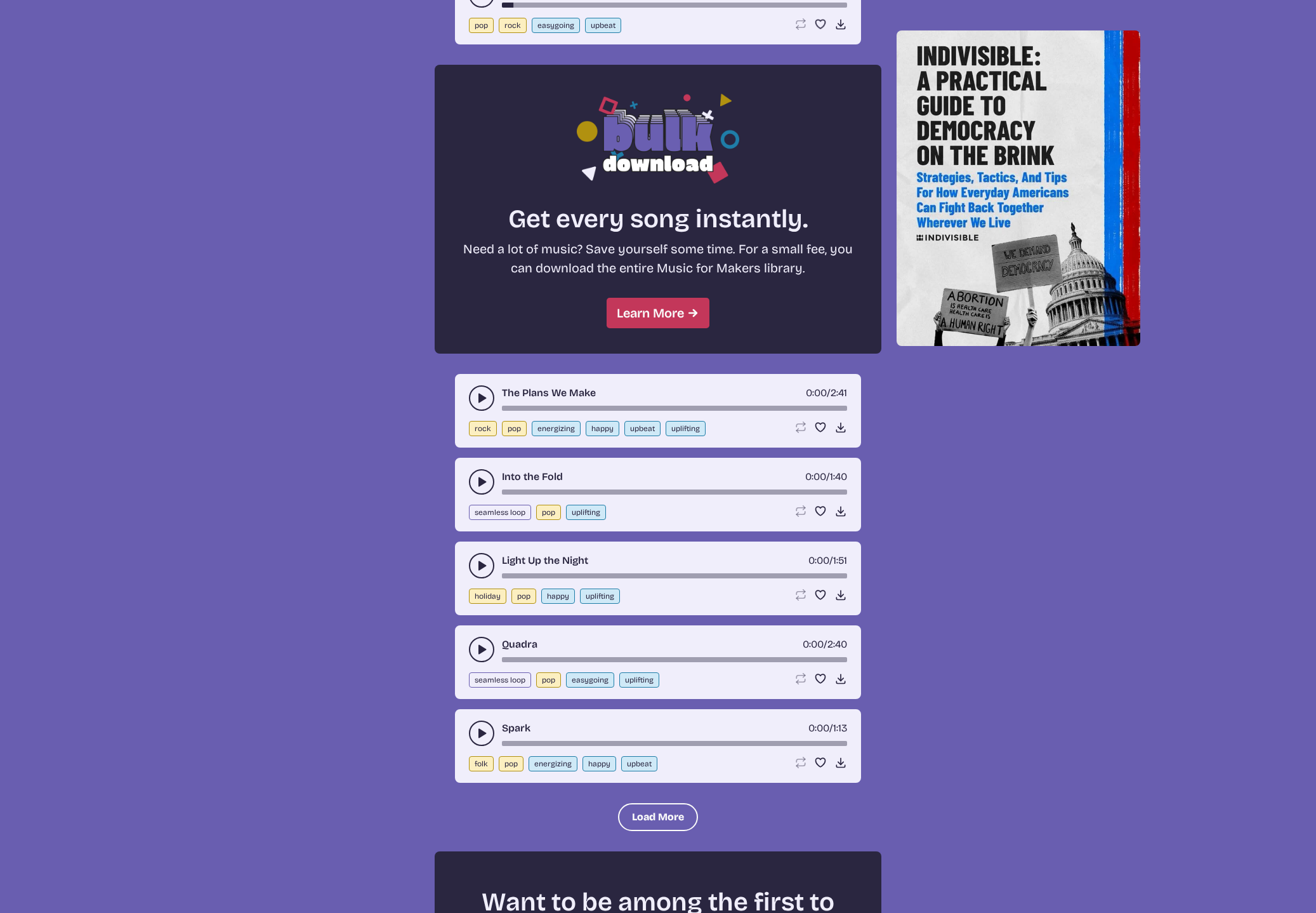
scroll to position [1045, 0]
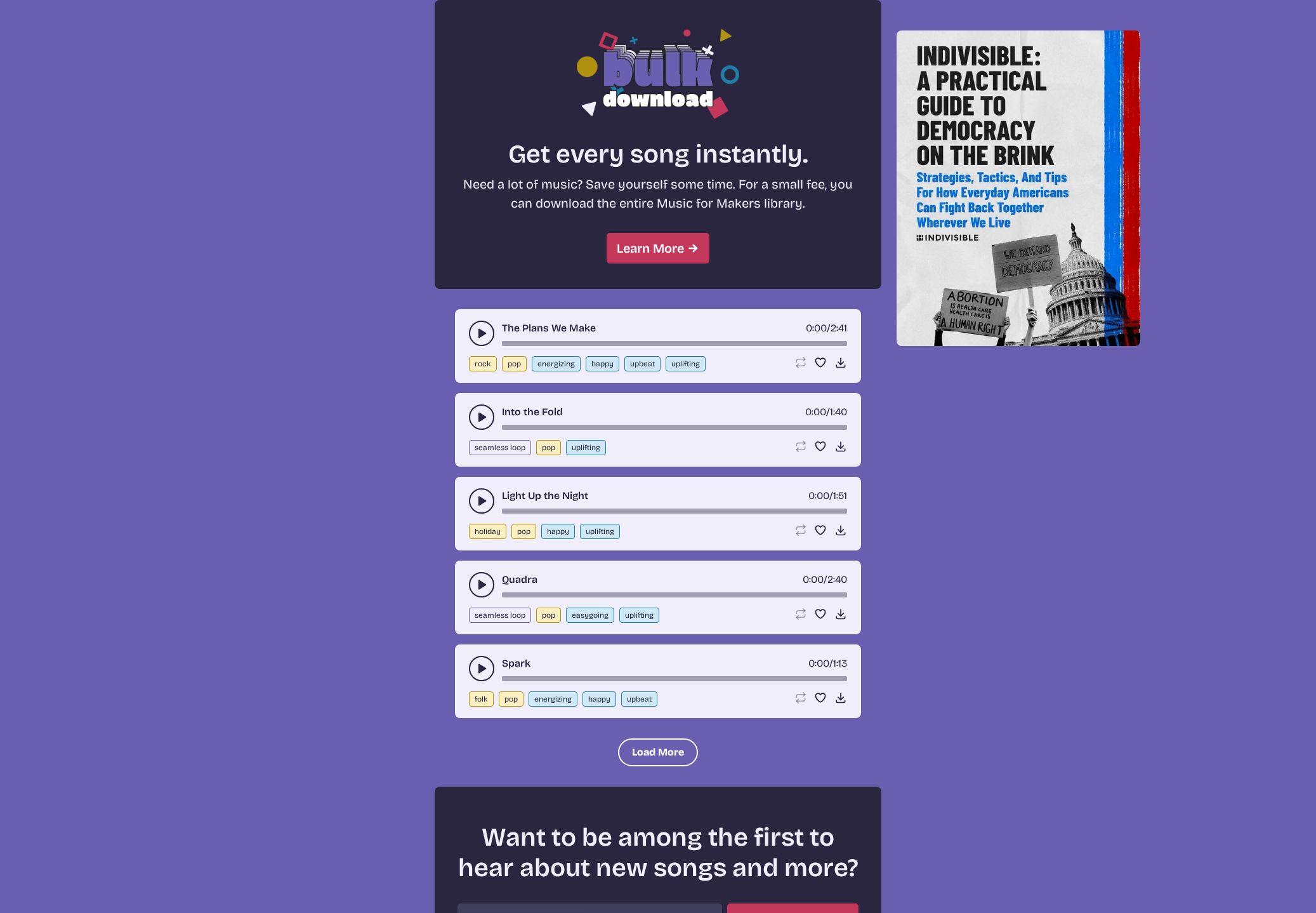
click at [474, 329] on button "play-pause toggle" at bounding box center [482, 333] width 26 height 26
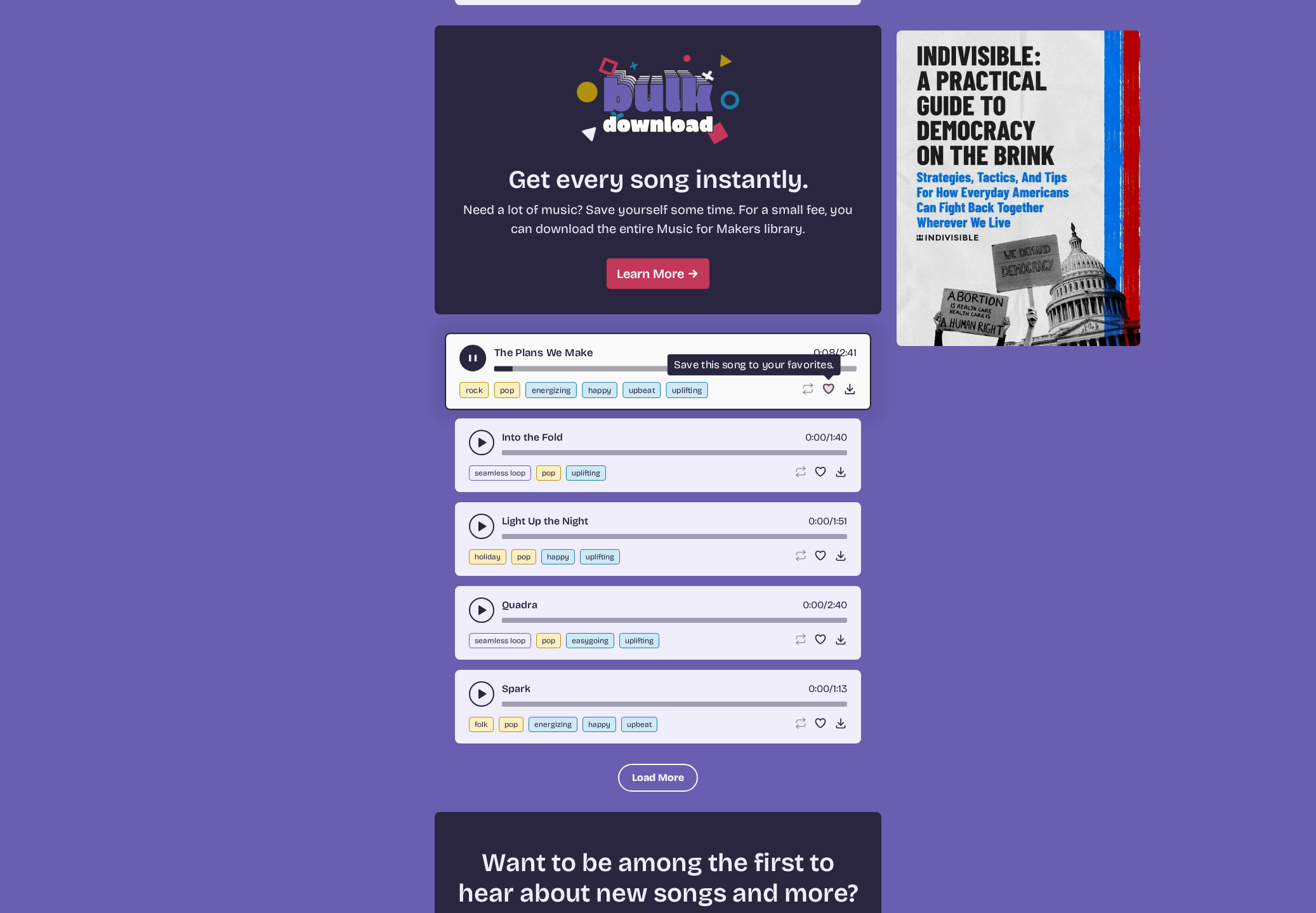
click at [827, 384] on use "Favorite" at bounding box center [829, 388] width 10 height 9
click at [479, 436] on use "play-pause toggle" at bounding box center [481, 442] width 13 height 13
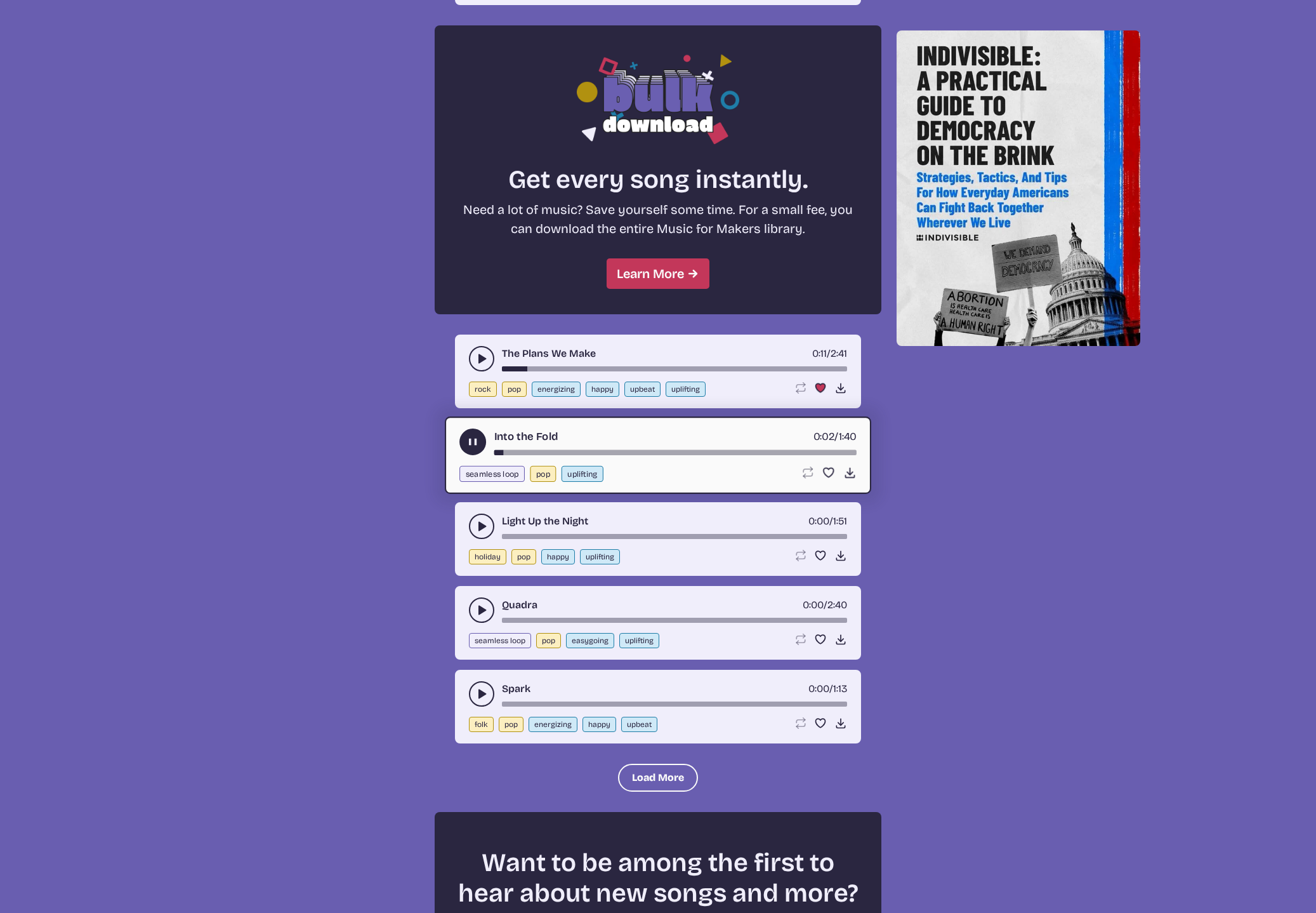
click at [482, 520] on use "play-pause toggle" at bounding box center [481, 526] width 13 height 13
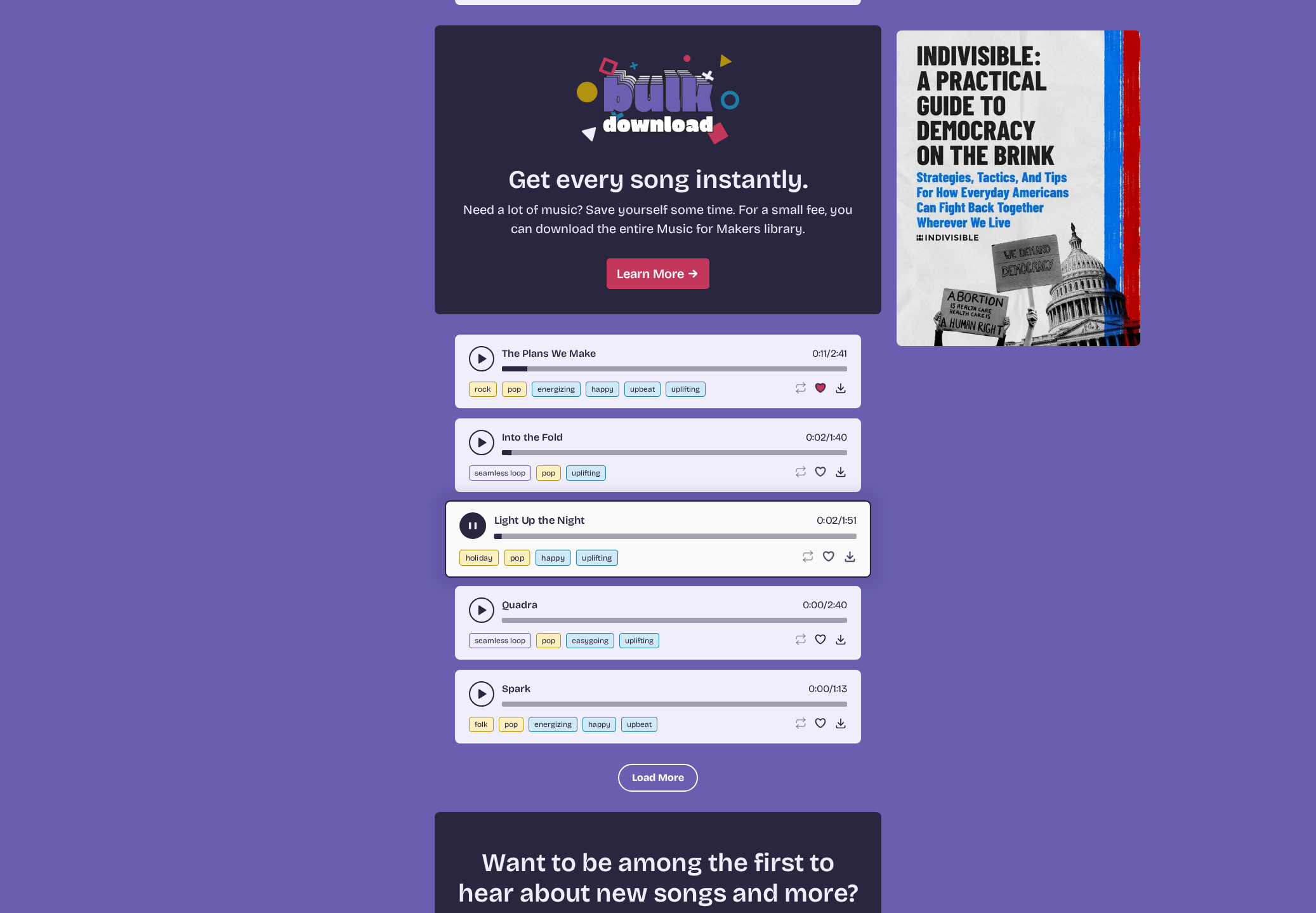
click at [473, 519] on use "play-pause toggle" at bounding box center [472, 525] width 13 height 13
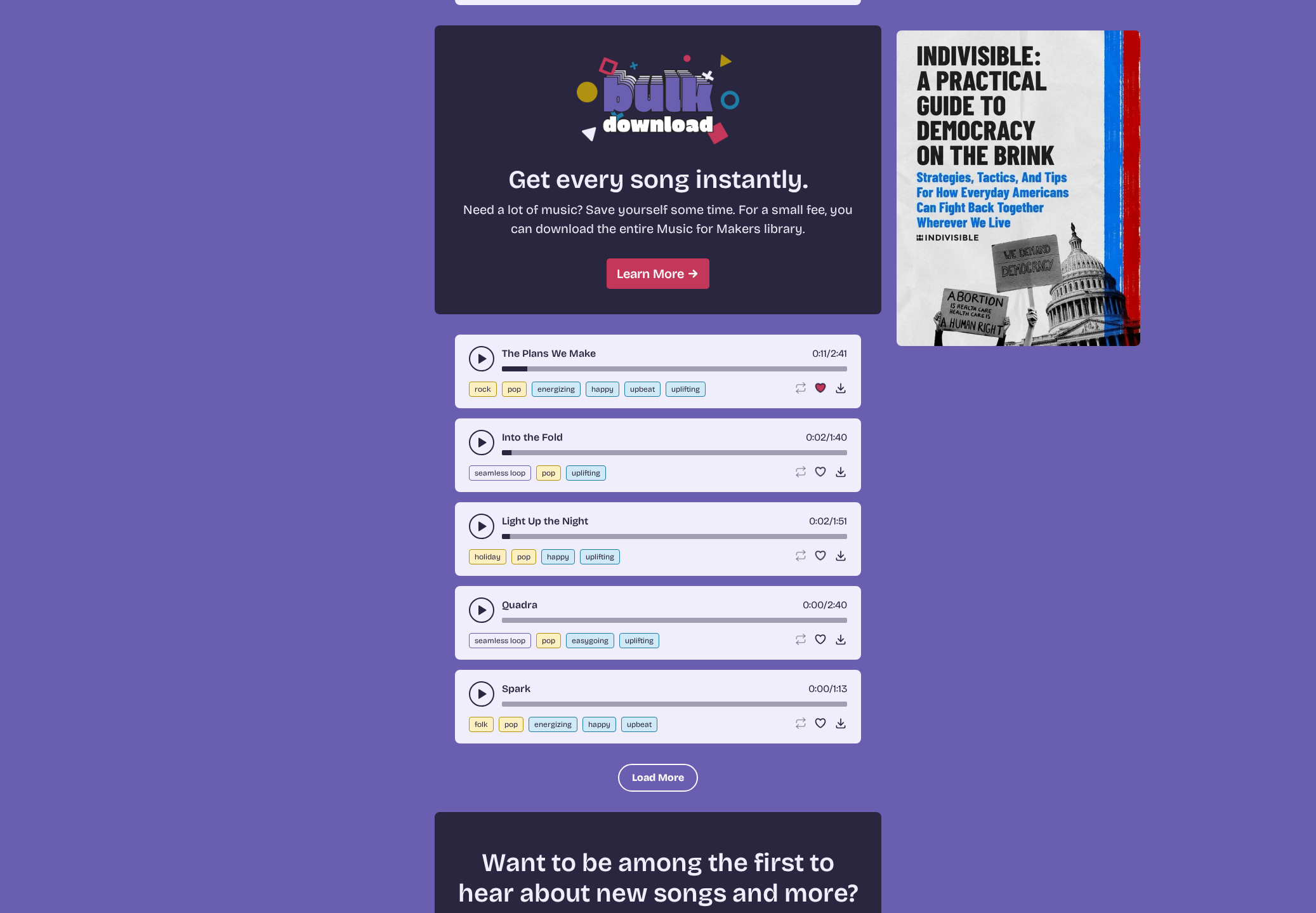
click at [475, 688] on icon "play-pause toggle" at bounding box center [481, 694] width 13 height 13
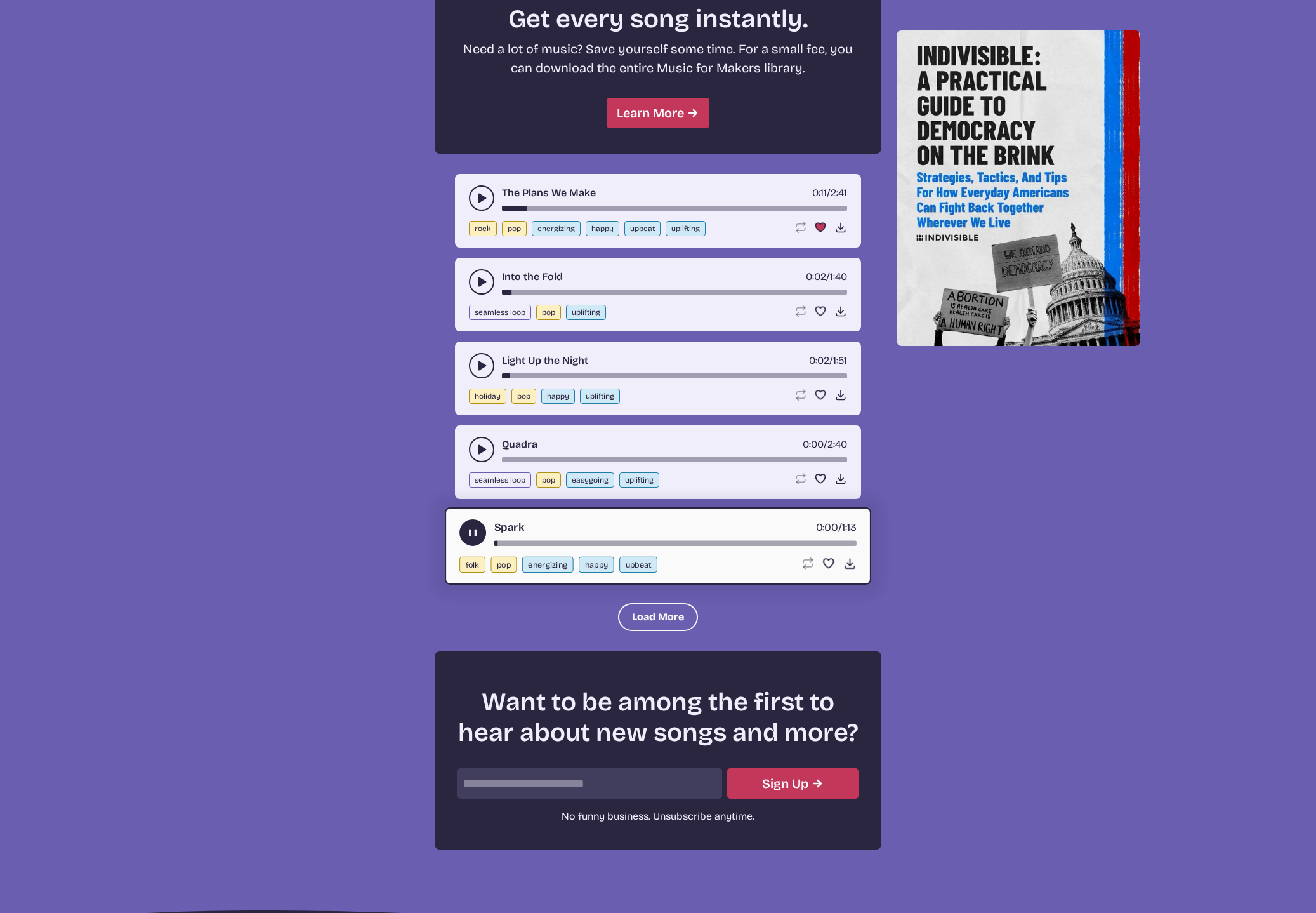
scroll to position [1353, 0]
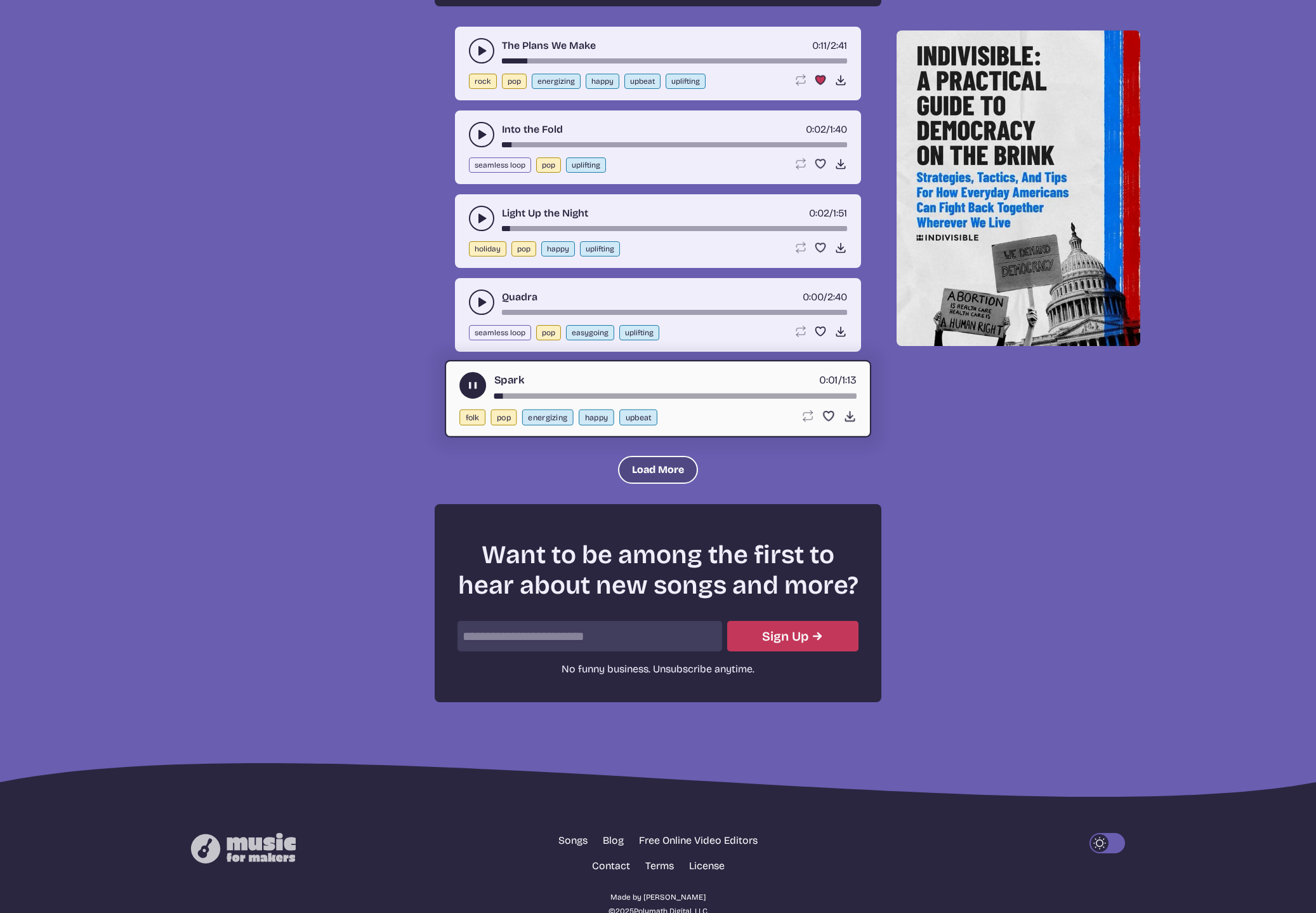
click at [659, 456] on button "Load More" at bounding box center [658, 469] width 80 height 28
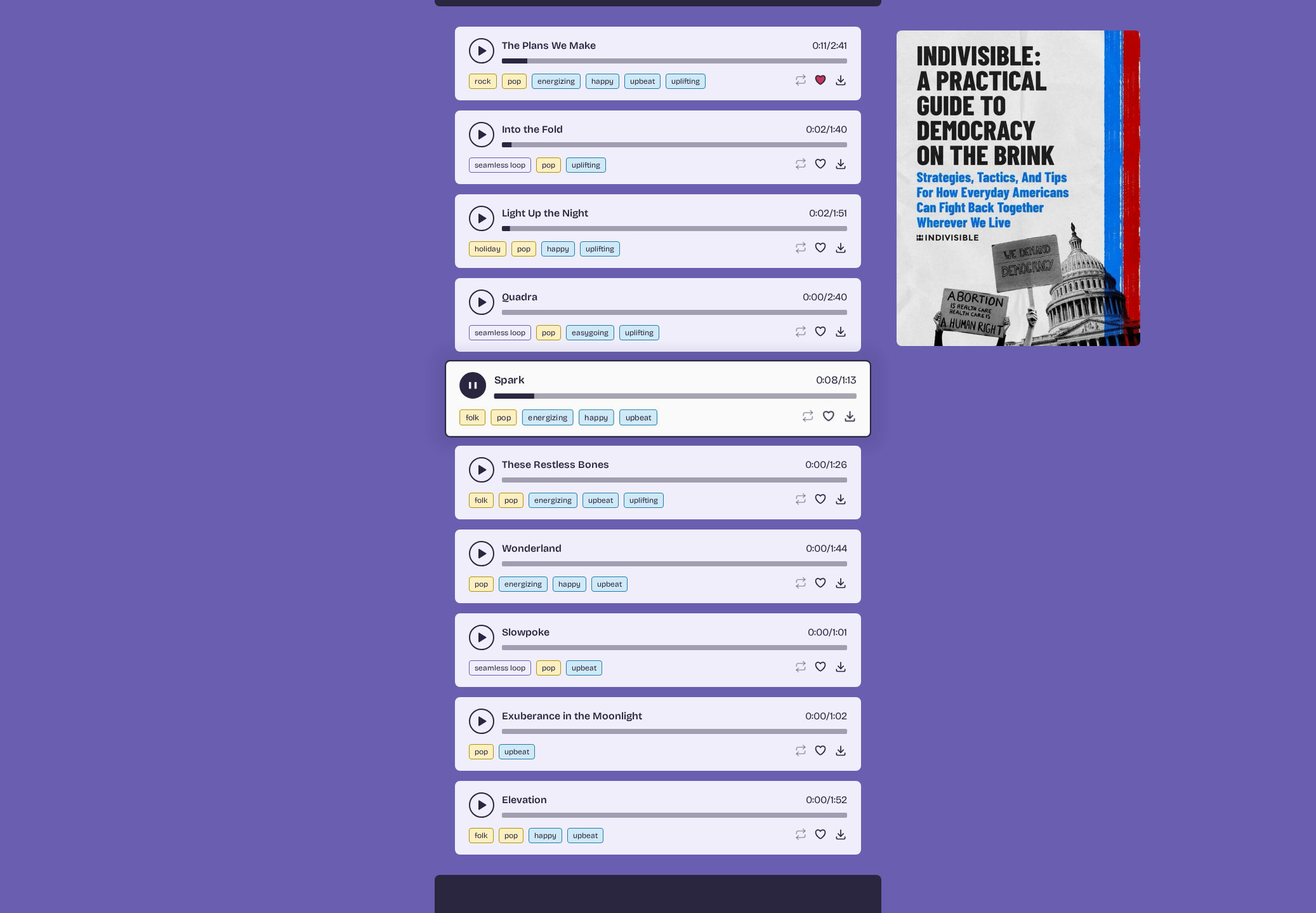
click at [481, 798] on use "play-pause toggle" at bounding box center [481, 804] width 13 height 13
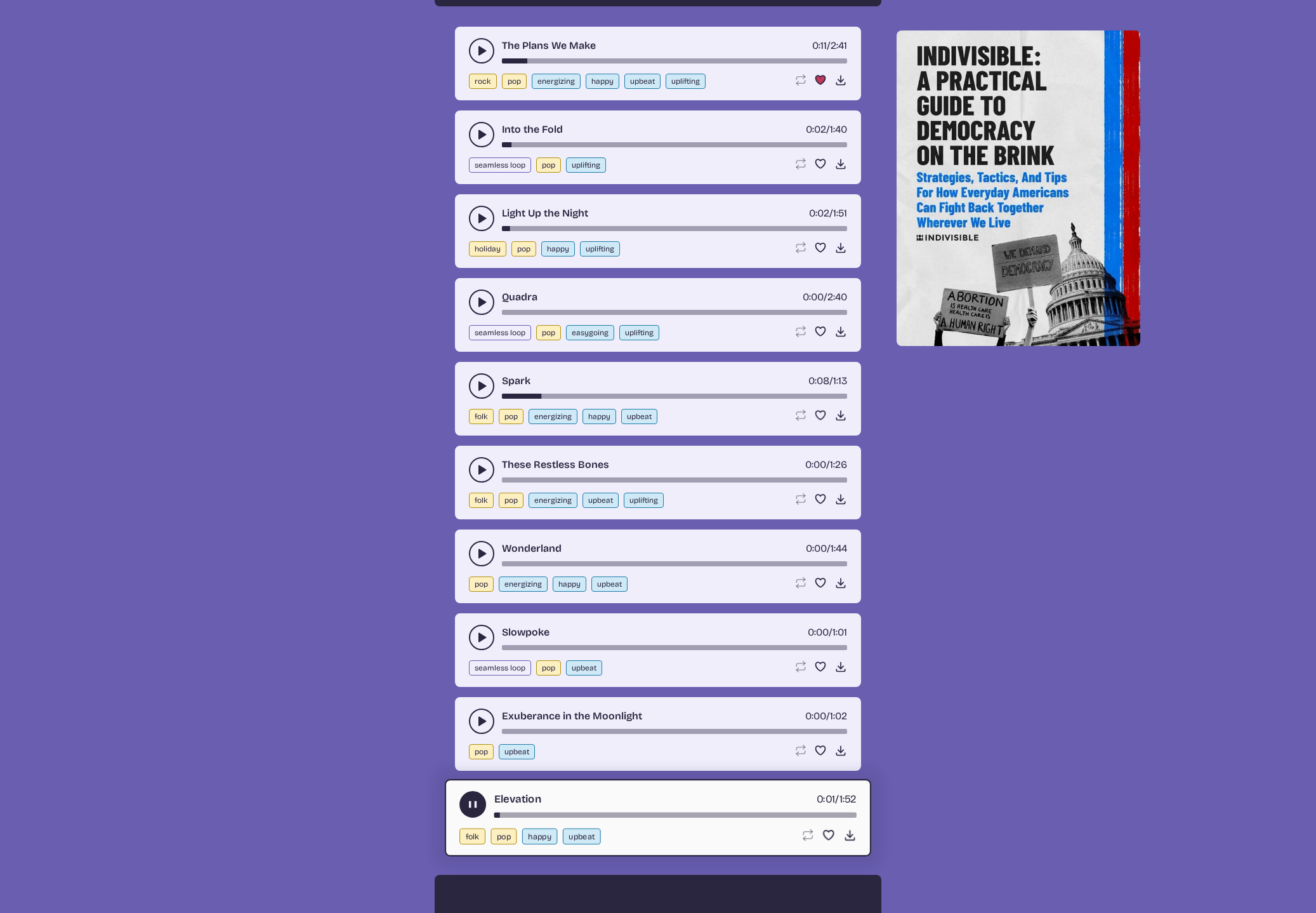
click at [474, 708] on button "play-pause toggle" at bounding box center [482, 721] width 26 height 26
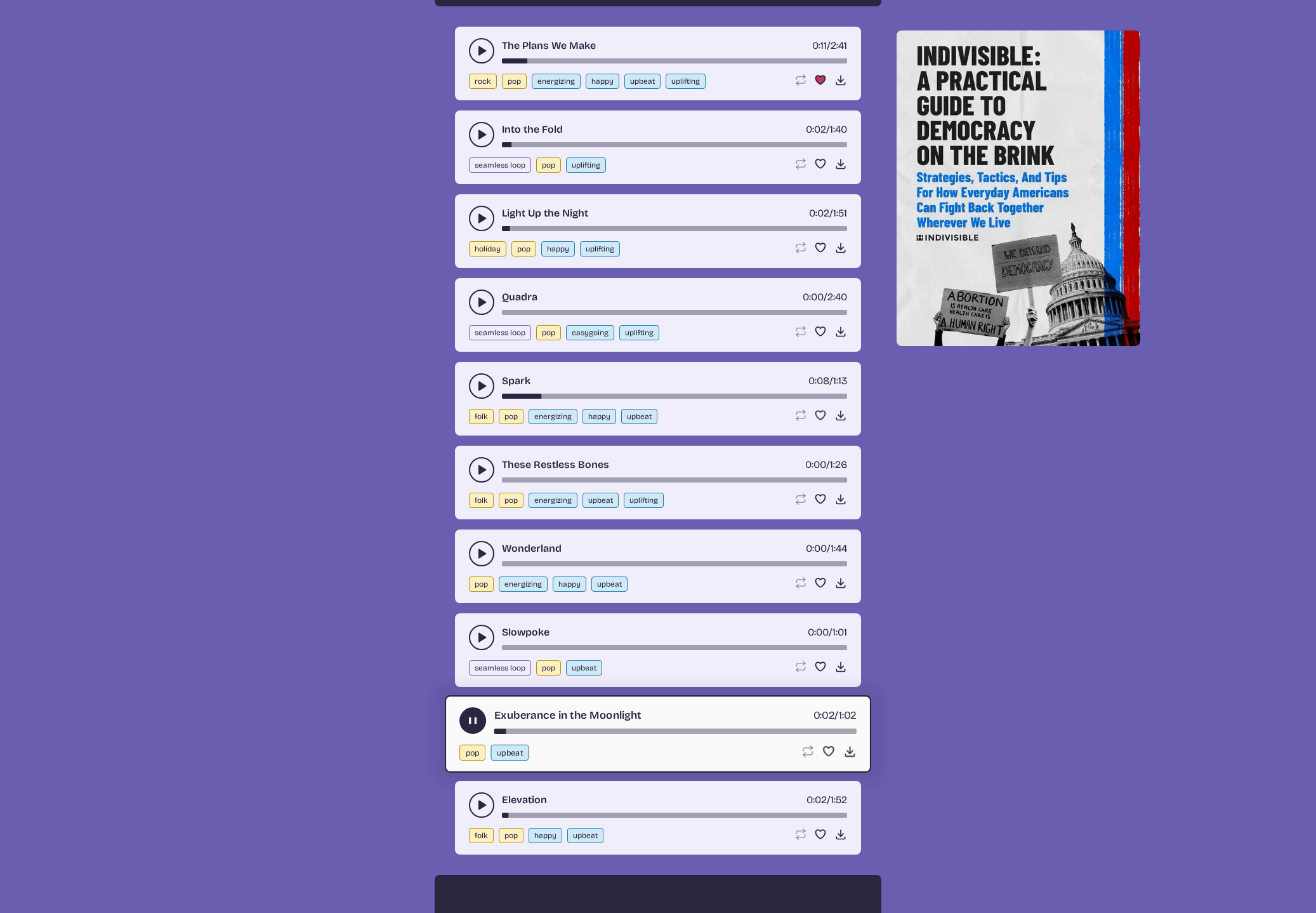
click at [472, 624] on button "play-pause toggle" at bounding box center [482, 637] width 26 height 26
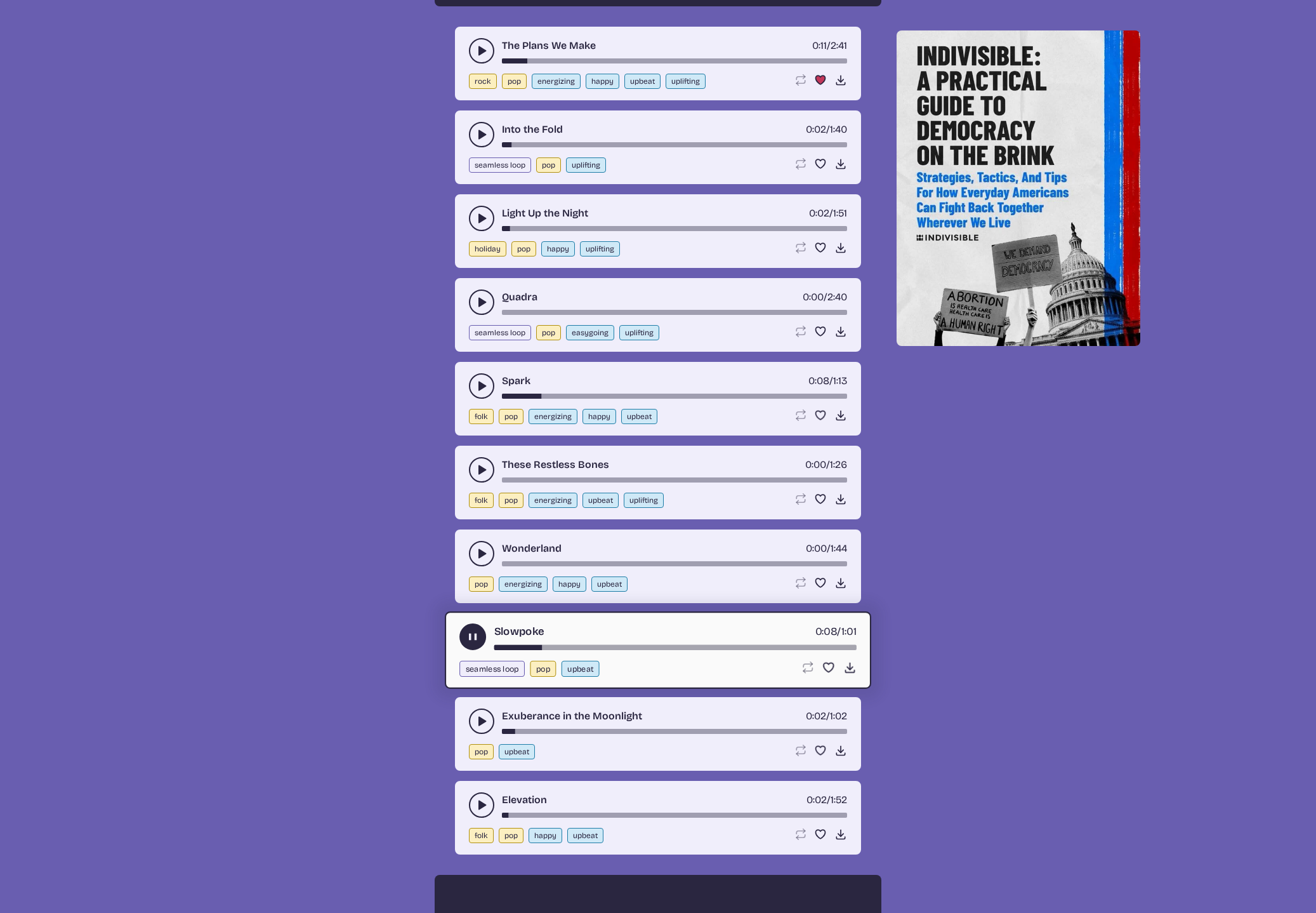
click at [476, 630] on use "play-pause toggle" at bounding box center [472, 636] width 13 height 13
